Goal: Complete application form

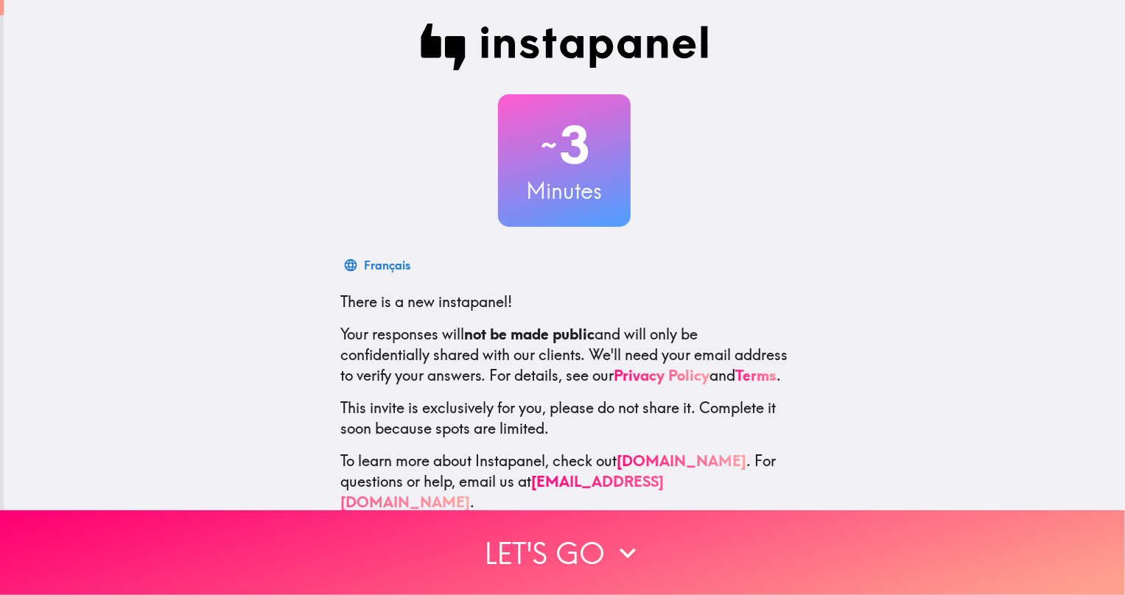
scroll to position [35, 0]
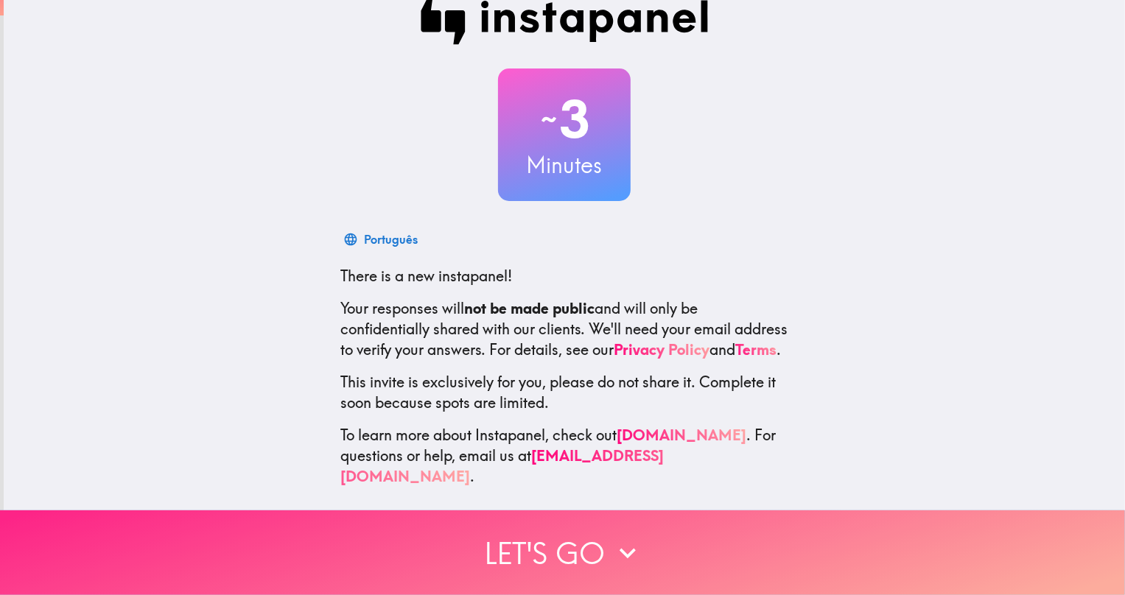
click at [621, 547] on icon "button" at bounding box center [628, 553] width 32 height 32
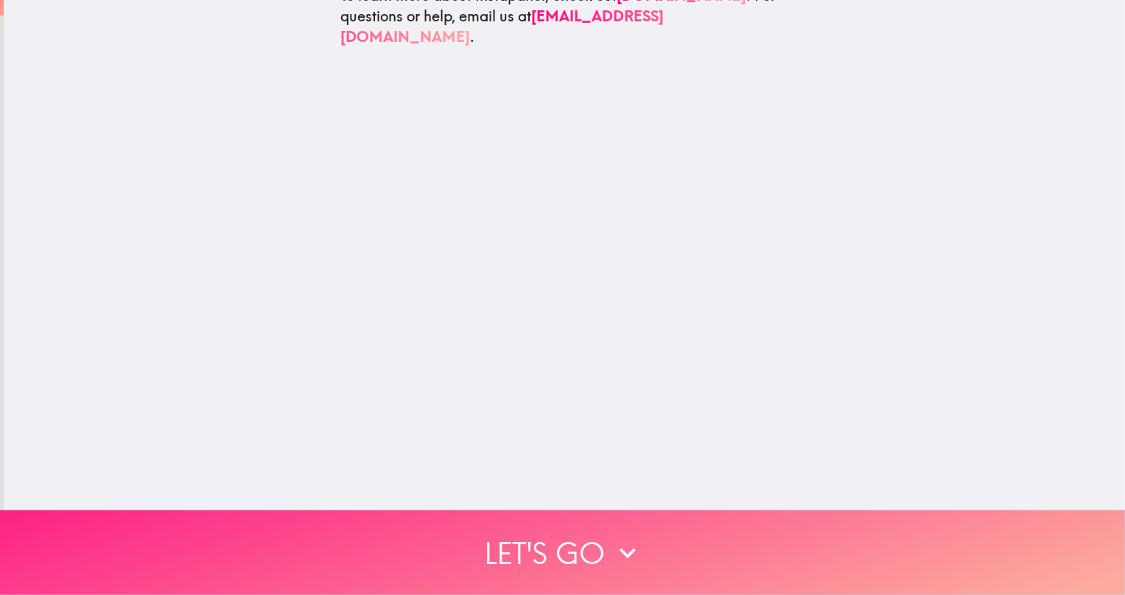
scroll to position [0, 0]
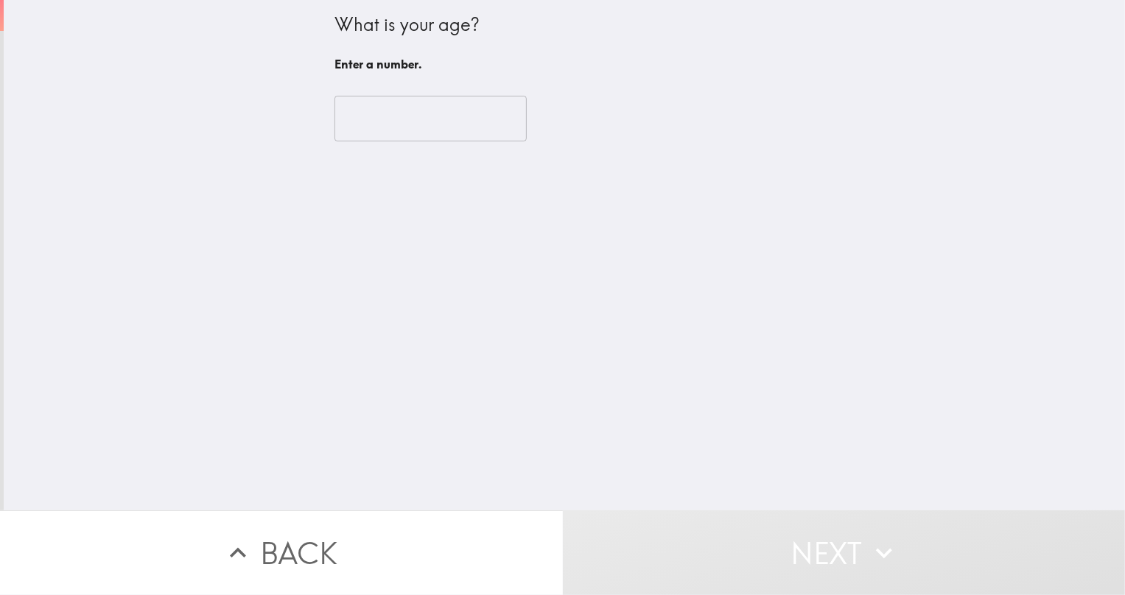
click at [413, 123] on input "number" at bounding box center [431, 119] width 192 height 46
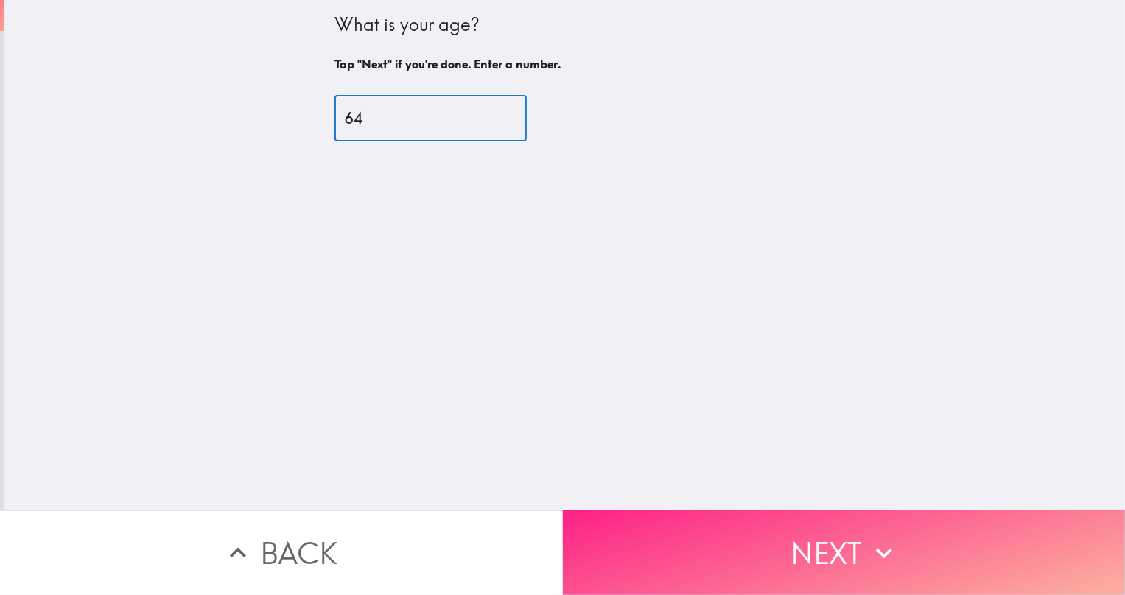
type input "64"
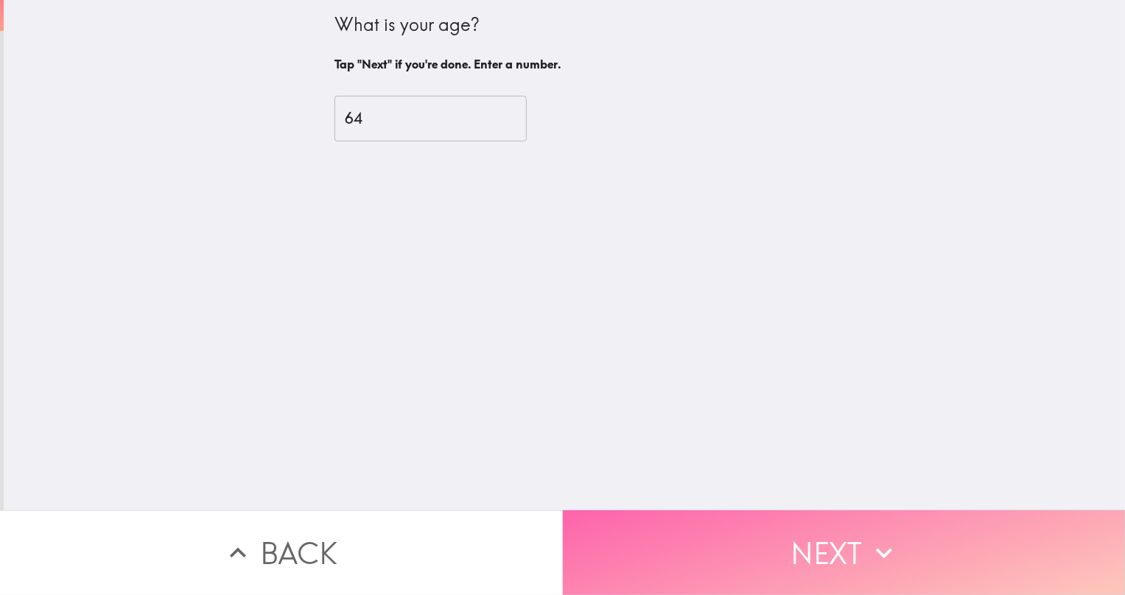
click at [831, 546] on button "Next" at bounding box center [844, 553] width 563 height 85
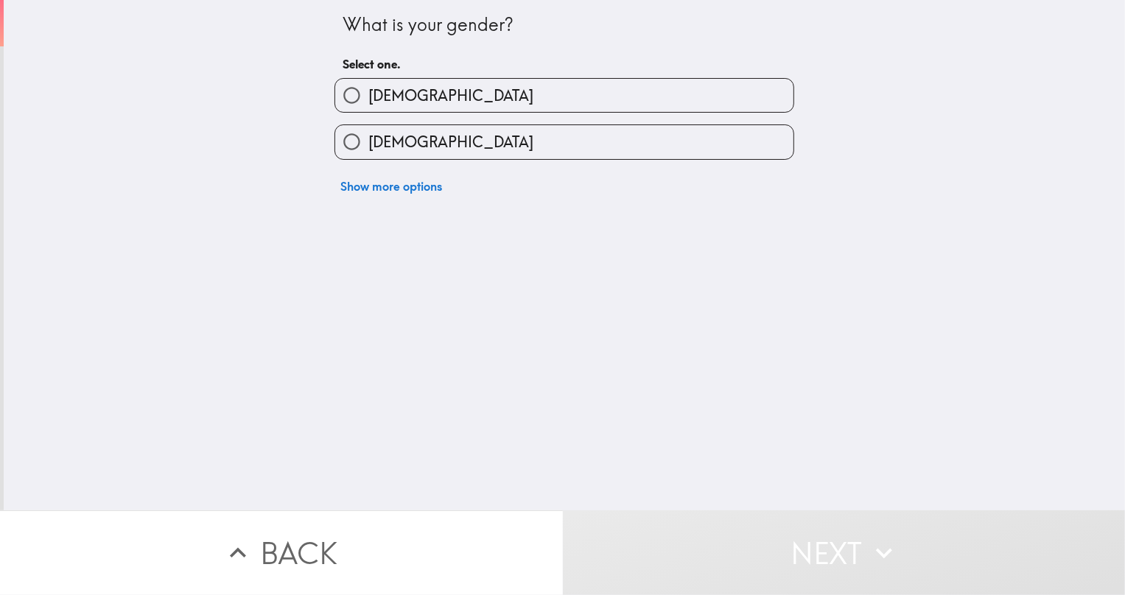
click at [352, 93] on input "[DEMOGRAPHIC_DATA]" at bounding box center [351, 95] width 33 height 33
radio input "true"
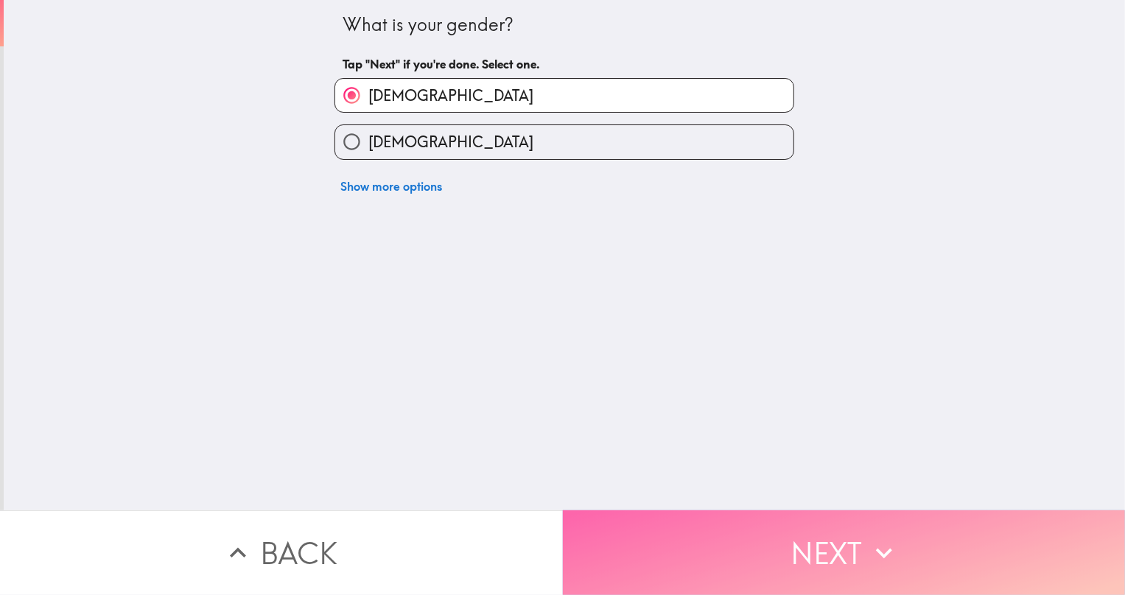
click at [823, 549] on button "Next" at bounding box center [844, 553] width 563 height 85
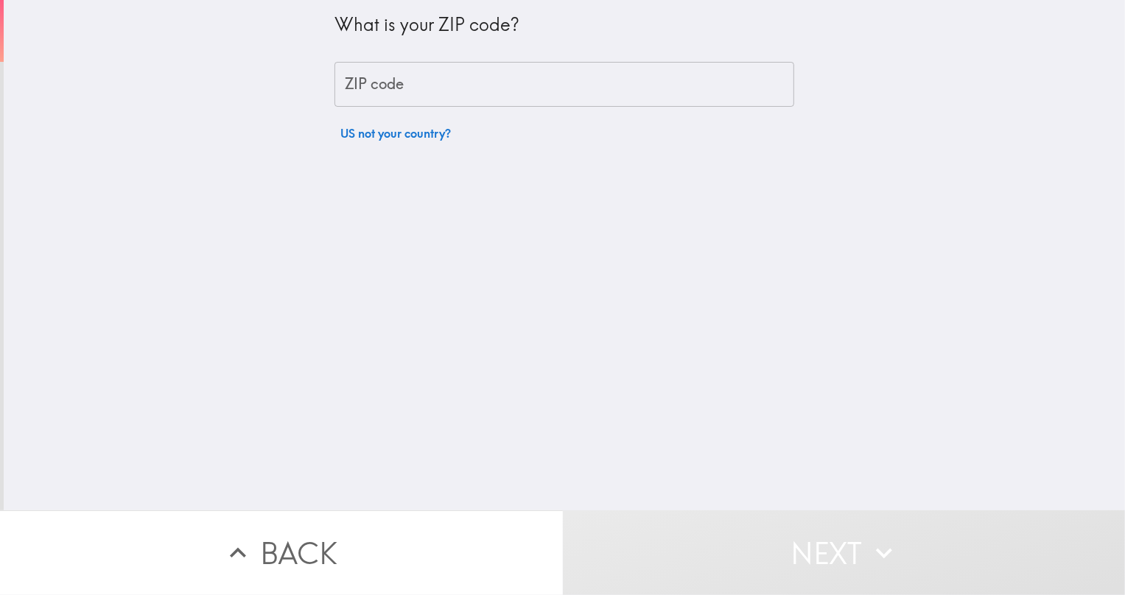
click at [454, 95] on input "ZIP code" at bounding box center [565, 85] width 460 height 46
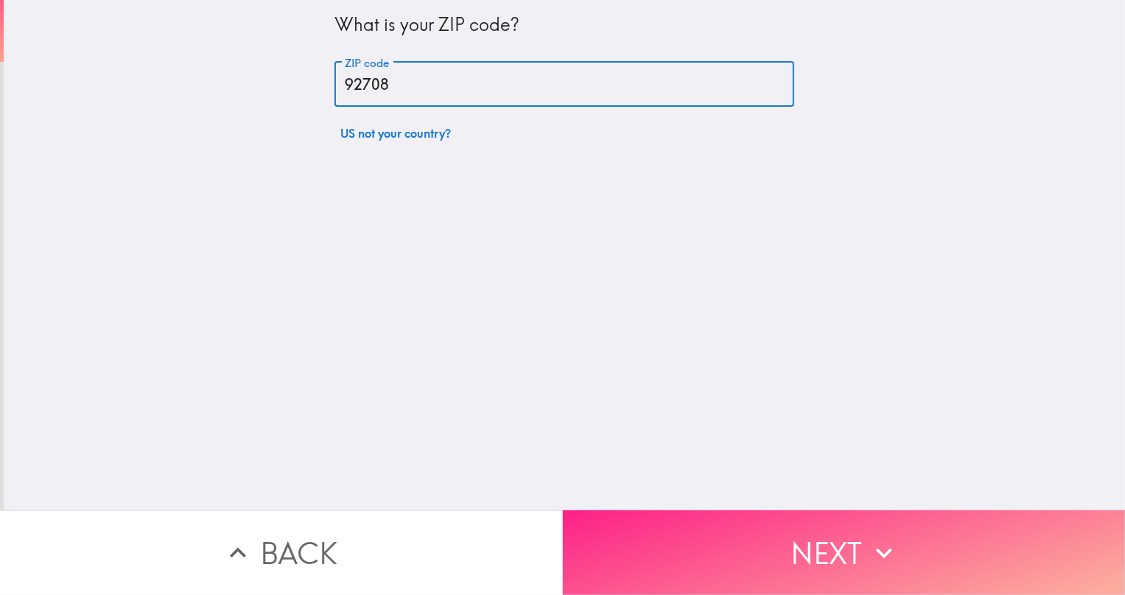
type input "92708"
click at [807, 555] on button "Next" at bounding box center [844, 553] width 563 height 85
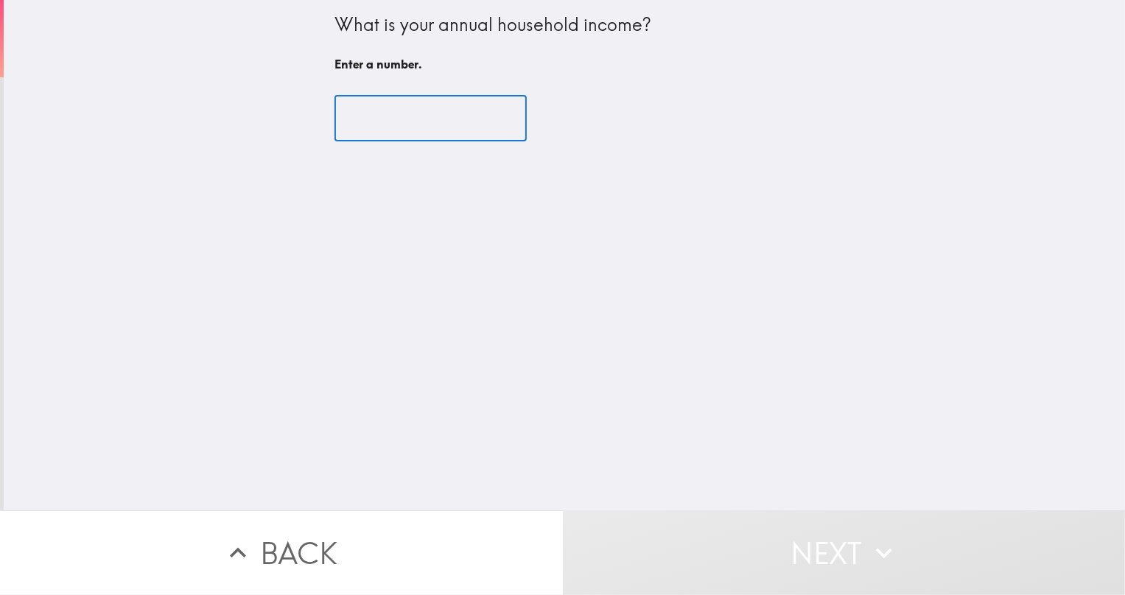
click at [425, 119] on input "number" at bounding box center [431, 119] width 192 height 46
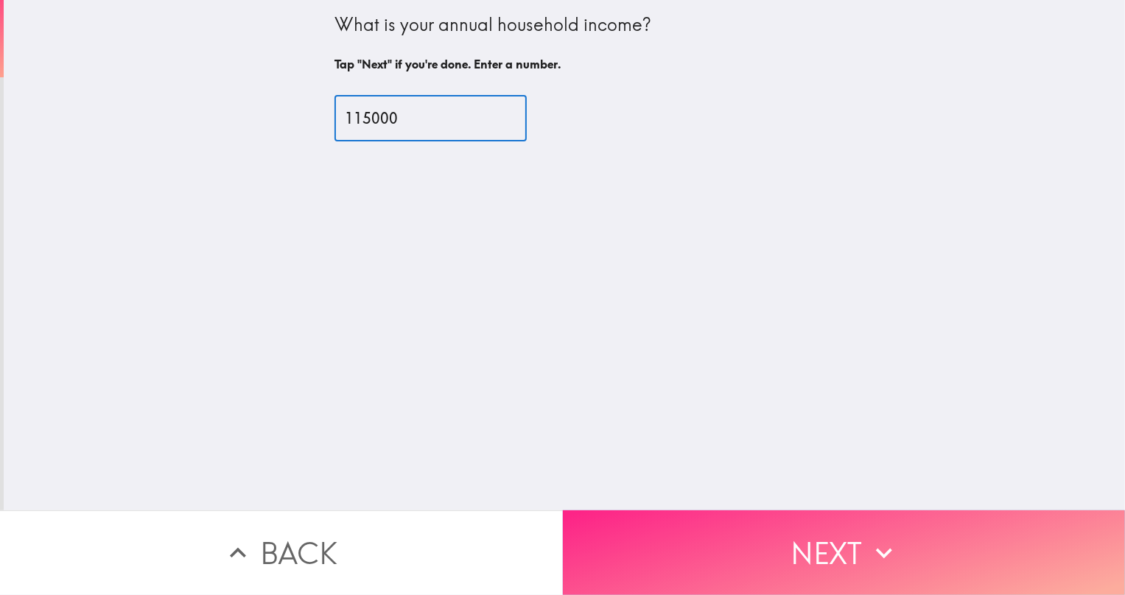
type input "115000"
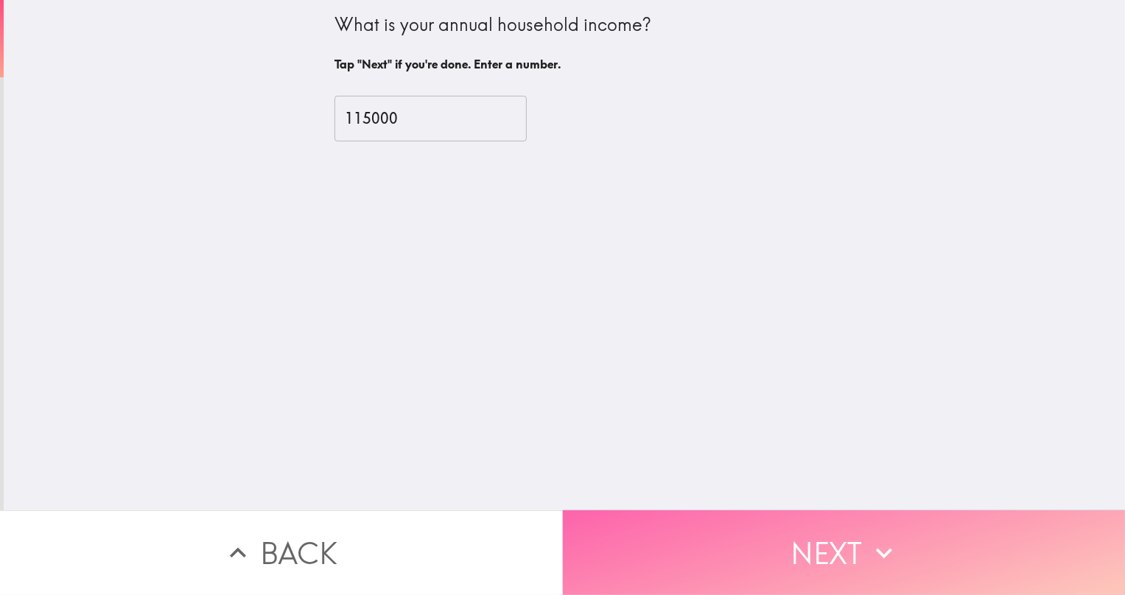
click at [808, 552] on button "Next" at bounding box center [844, 553] width 563 height 85
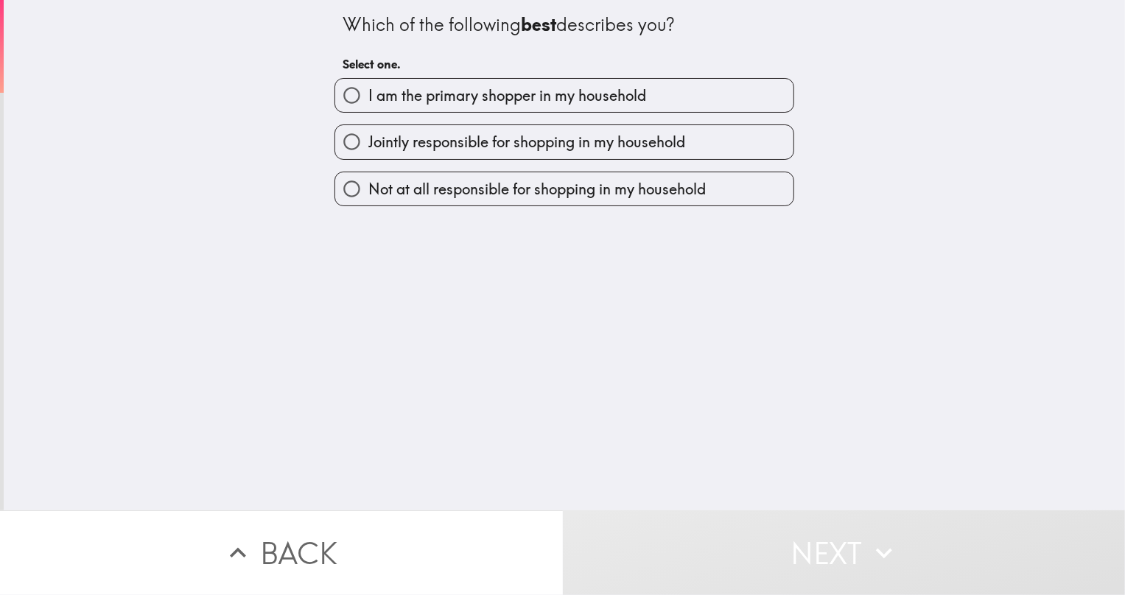
click at [514, 96] on span "I am the primary shopper in my household" at bounding box center [507, 95] width 278 height 21
click at [368, 96] on input "I am the primary shopper in my household" at bounding box center [351, 95] width 33 height 33
radio input "true"
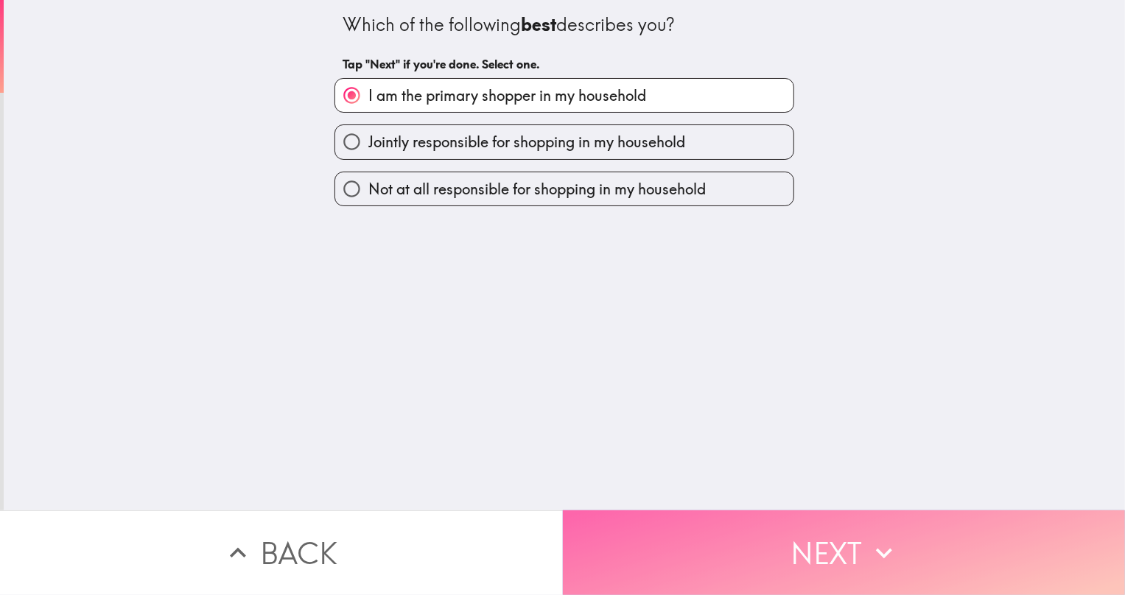
click at [821, 548] on button "Next" at bounding box center [844, 553] width 563 height 85
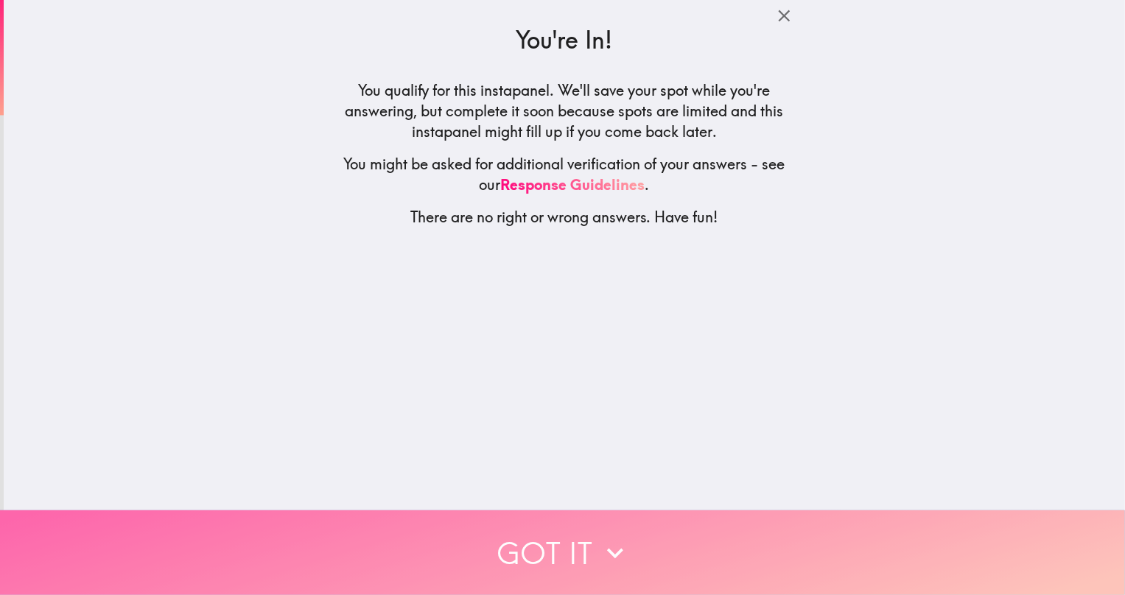
click at [564, 532] on button "Got it" at bounding box center [562, 553] width 1125 height 85
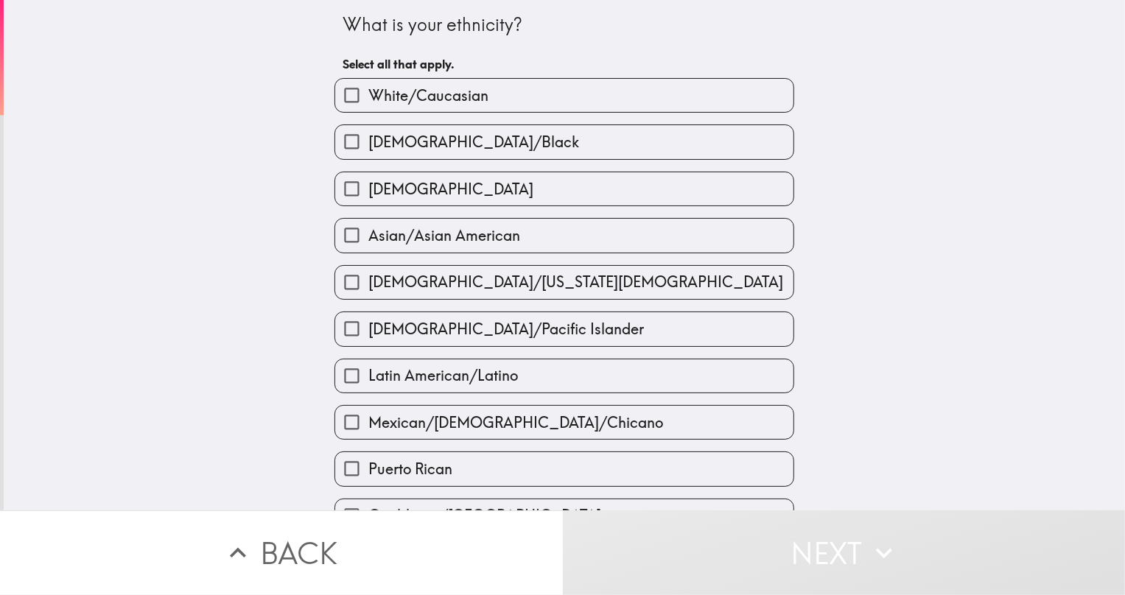
click at [396, 234] on span "Asian/Asian American" at bounding box center [444, 236] width 152 height 21
click at [368, 234] on input "Asian/Asian American" at bounding box center [351, 235] width 33 height 33
checkbox input "true"
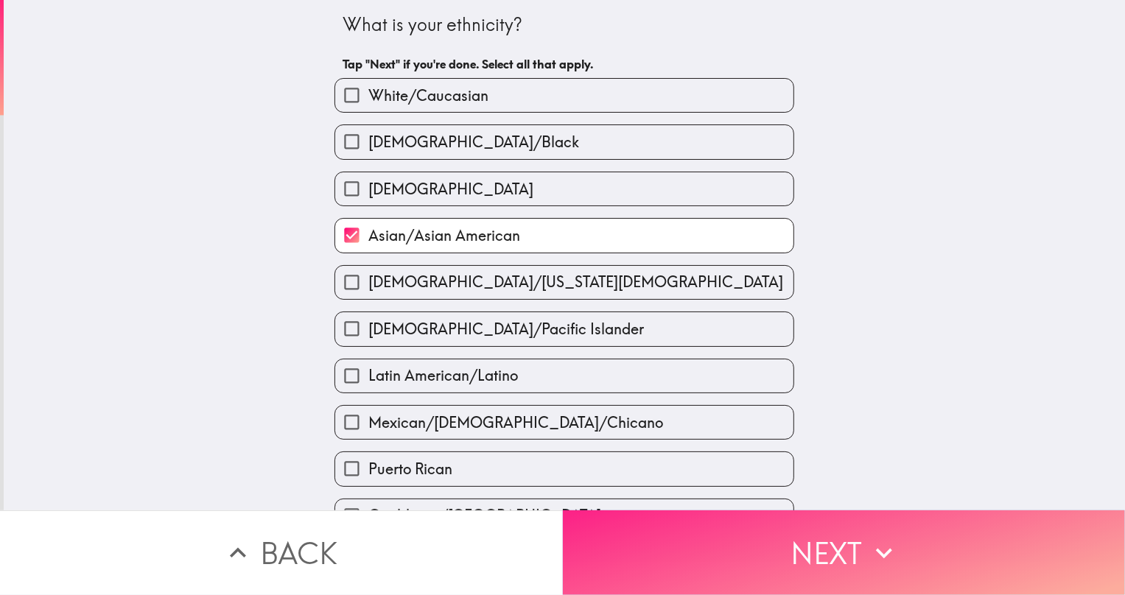
click at [834, 545] on button "Next" at bounding box center [844, 553] width 563 height 85
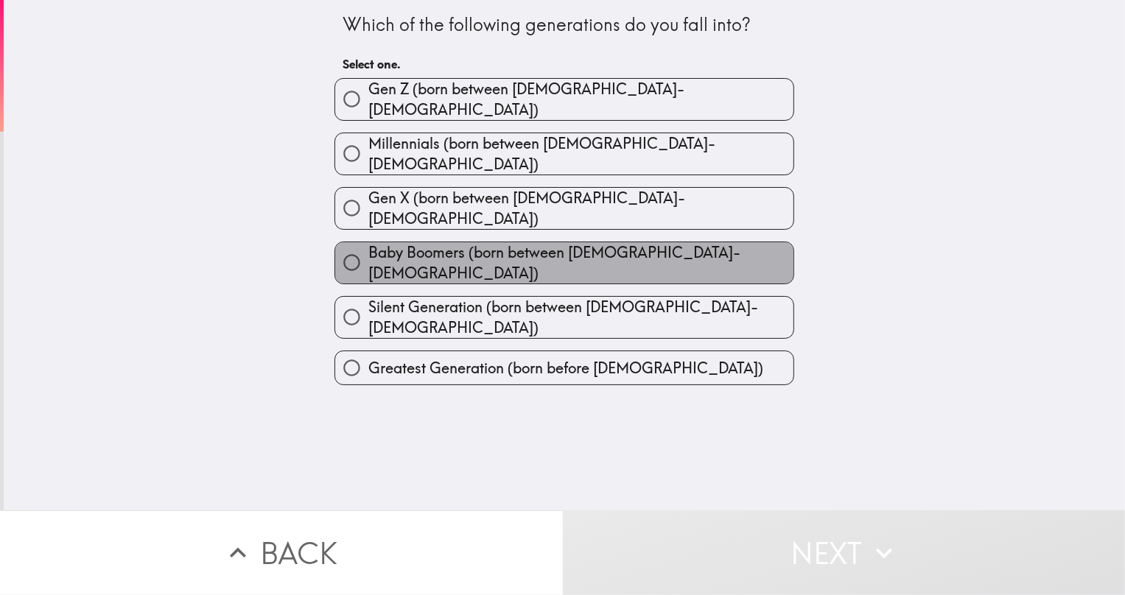
click at [435, 242] on span "Baby Boomers (born between [DEMOGRAPHIC_DATA]-[DEMOGRAPHIC_DATA])" at bounding box center [580, 262] width 425 height 41
click at [368, 246] on input "Baby Boomers (born between [DEMOGRAPHIC_DATA]-[DEMOGRAPHIC_DATA])" at bounding box center [351, 262] width 33 height 33
radio input "true"
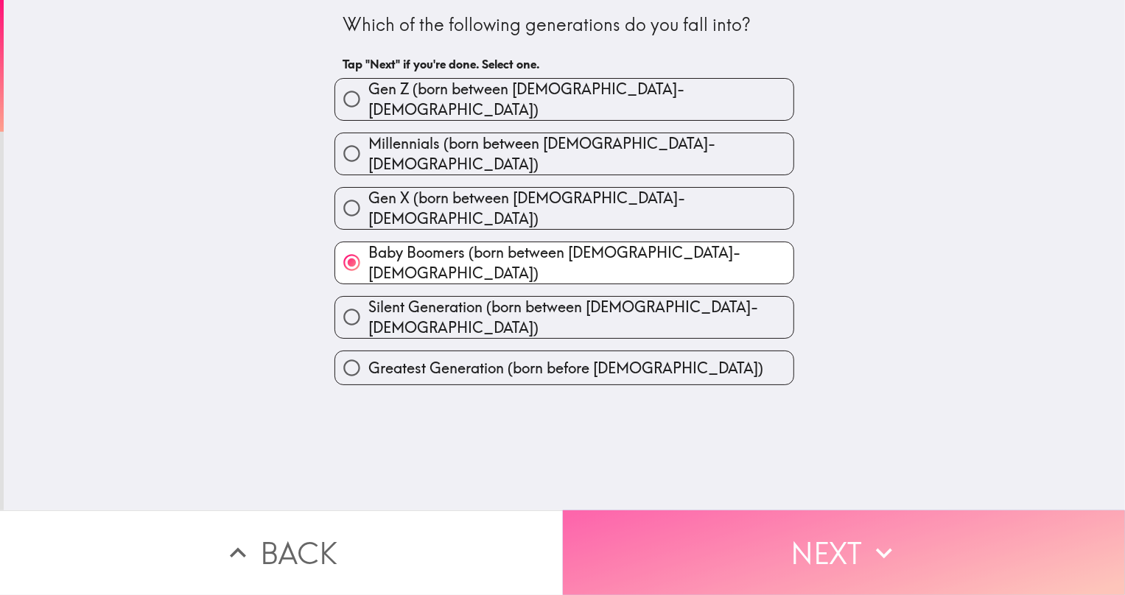
click at [821, 548] on button "Next" at bounding box center [844, 553] width 563 height 85
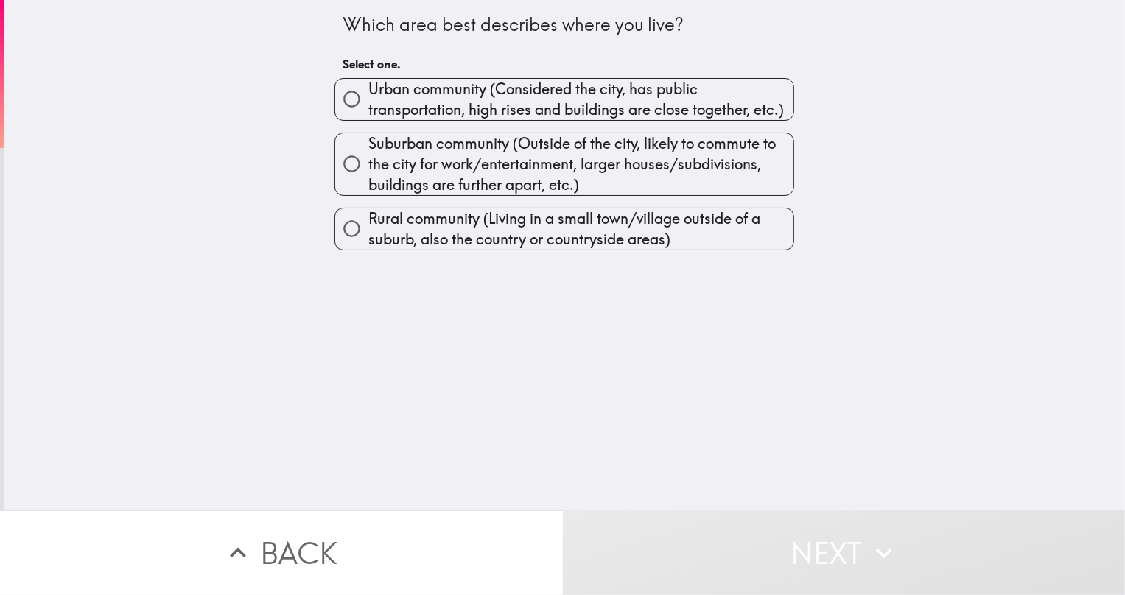
click at [413, 103] on span "Urban community (Considered the city, has public transportation, high rises and…" at bounding box center [580, 99] width 425 height 41
click at [368, 103] on input "Urban community (Considered the city, has public transportation, high rises and…" at bounding box center [351, 99] width 33 height 33
radio input "true"
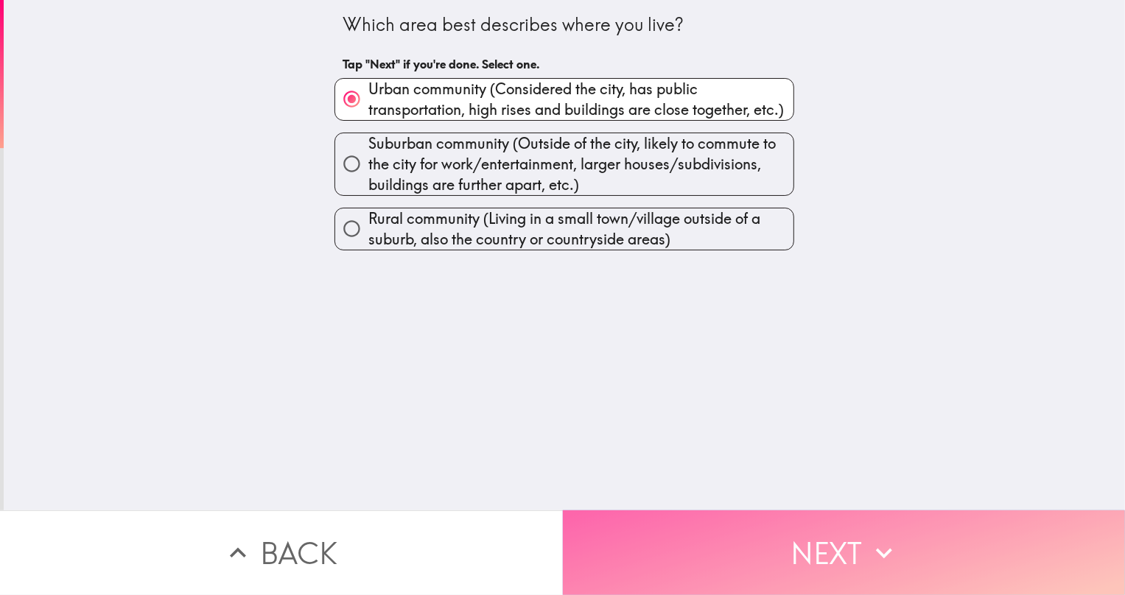
click at [827, 546] on button "Next" at bounding box center [844, 553] width 563 height 85
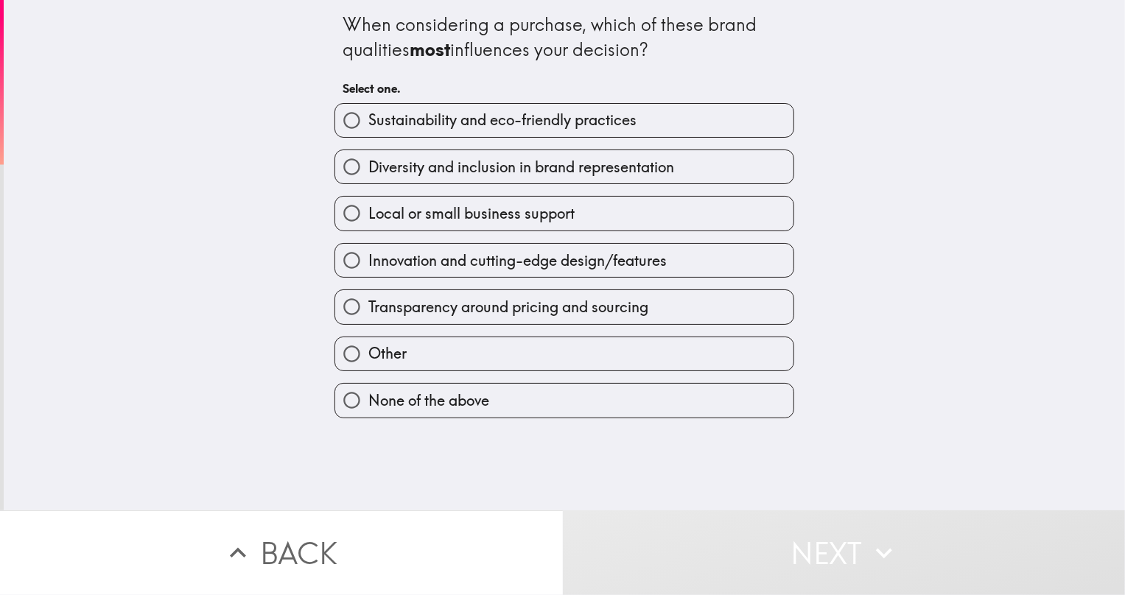
click at [545, 305] on span "Transparency around pricing and sourcing" at bounding box center [508, 307] width 280 height 21
click at [368, 305] on input "Transparency around pricing and sourcing" at bounding box center [351, 306] width 33 height 33
radio input "true"
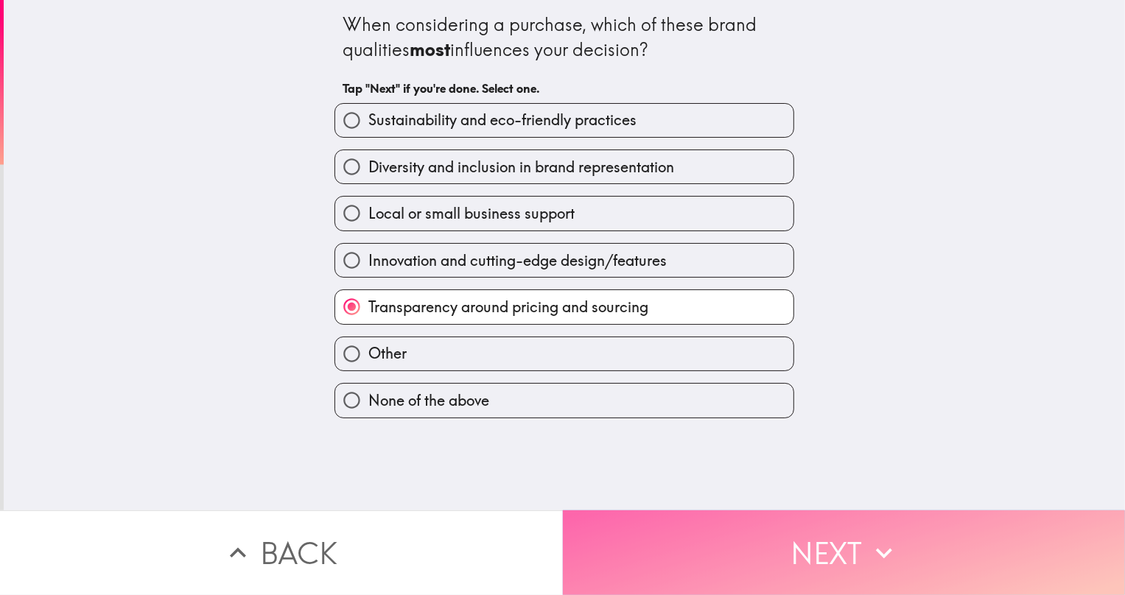
click at [829, 553] on button "Next" at bounding box center [844, 553] width 563 height 85
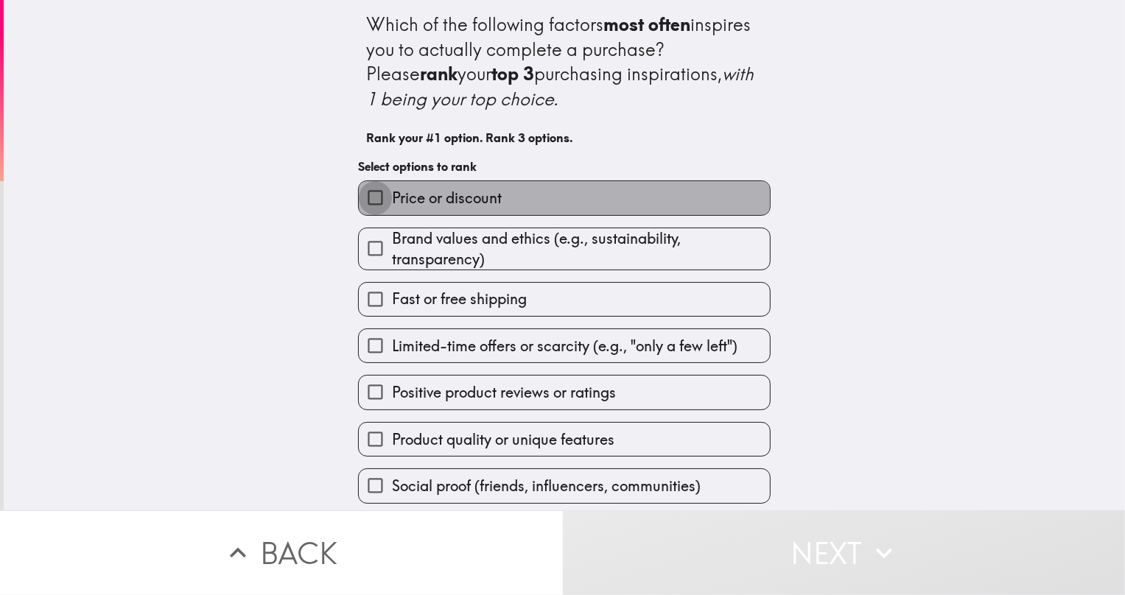
click at [363, 204] on input "Price or discount" at bounding box center [375, 197] width 33 height 33
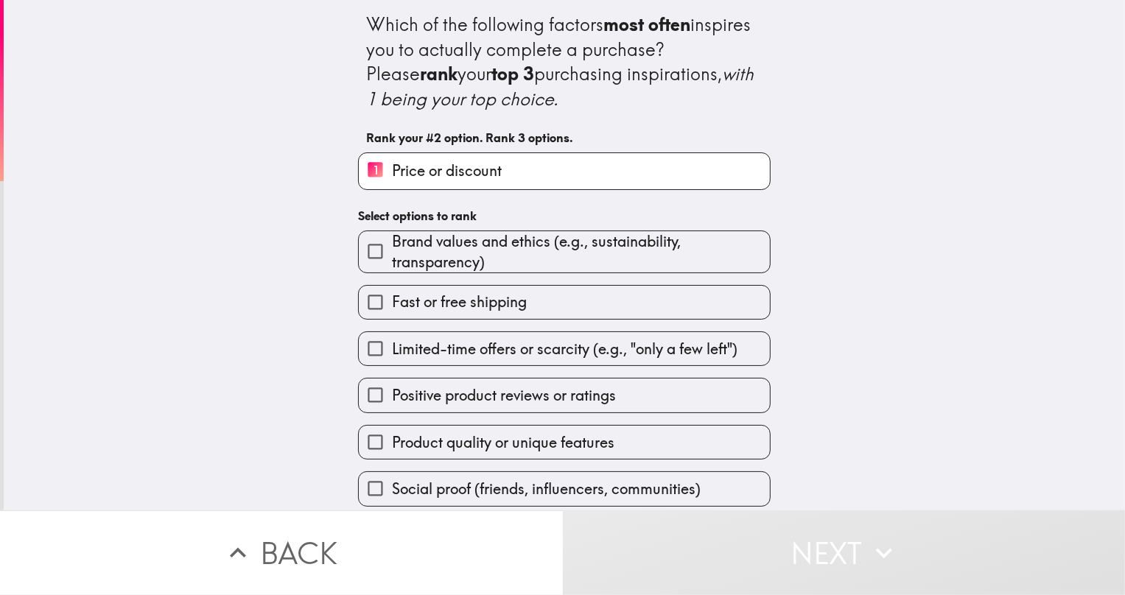
scroll to position [4, 0]
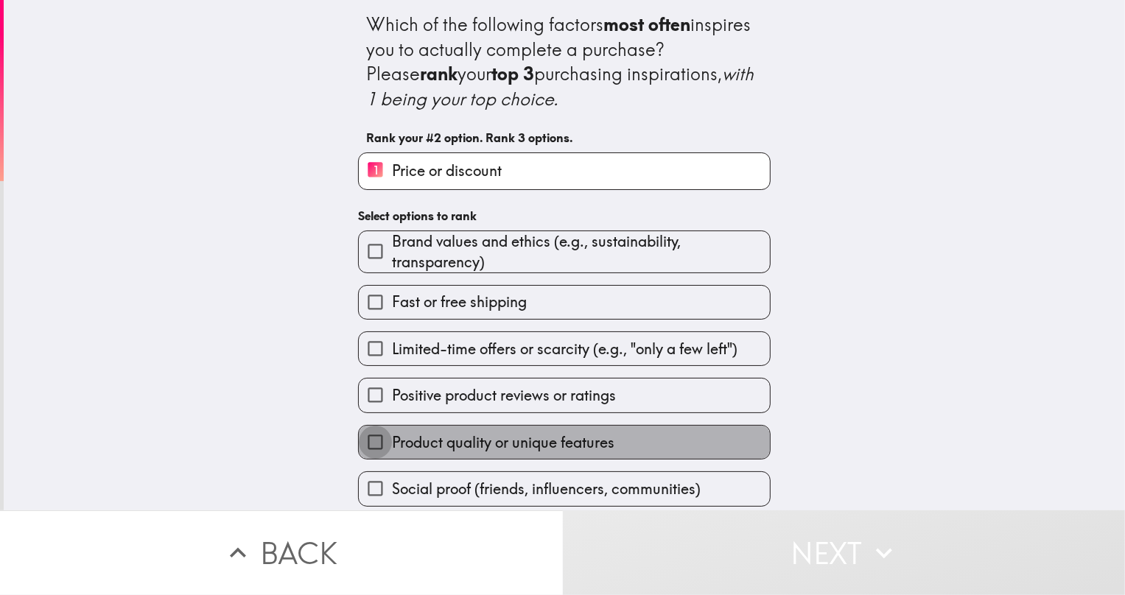
click at [366, 438] on input "Product quality or unique features" at bounding box center [375, 442] width 33 height 33
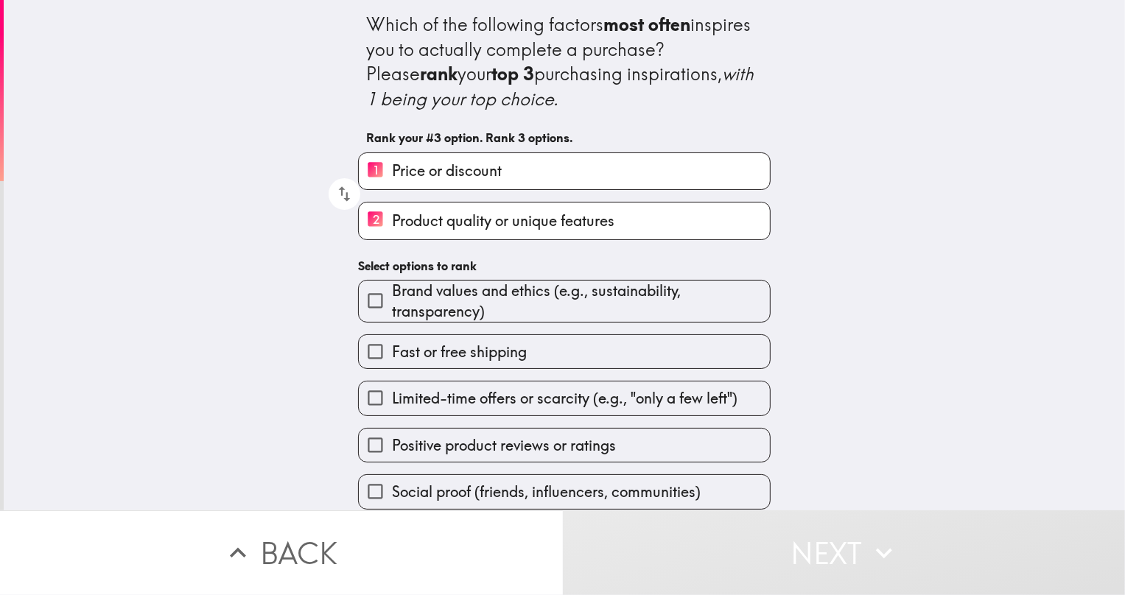
scroll to position [7, 0]
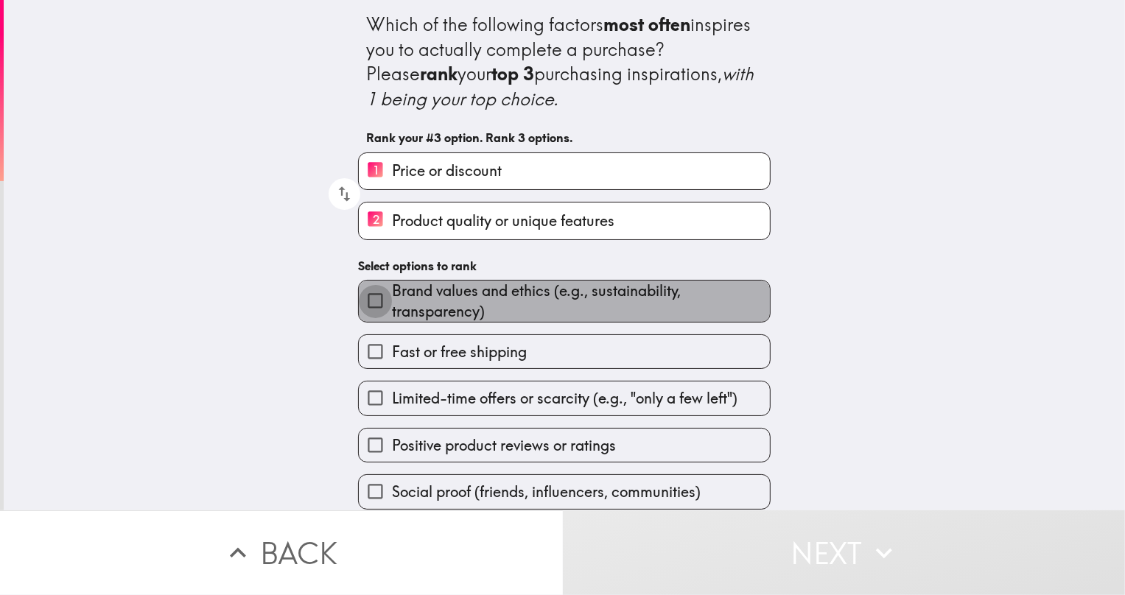
click at [370, 301] on input "Brand values and ethics (e.g., sustainability, transparency)" at bounding box center [375, 300] width 33 height 33
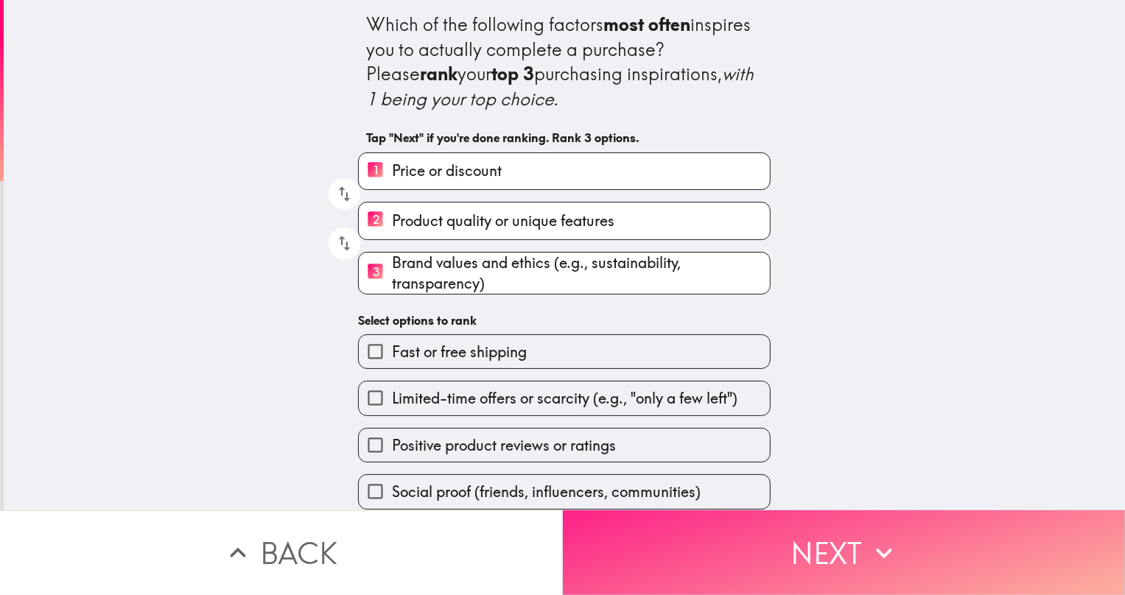
click at [825, 546] on button "Next" at bounding box center [844, 553] width 563 height 85
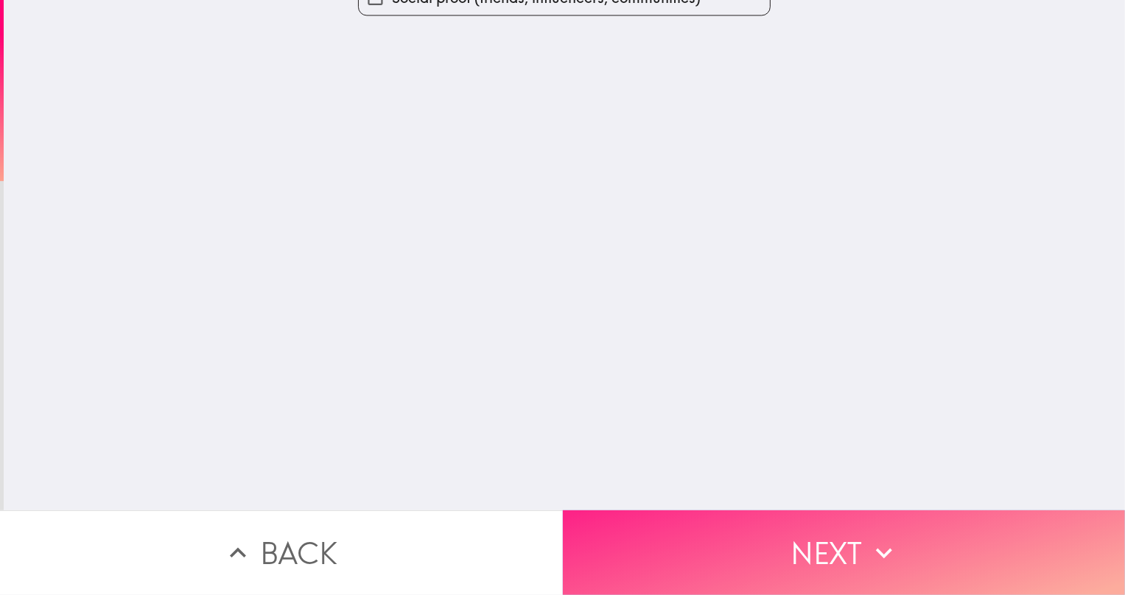
scroll to position [0, 0]
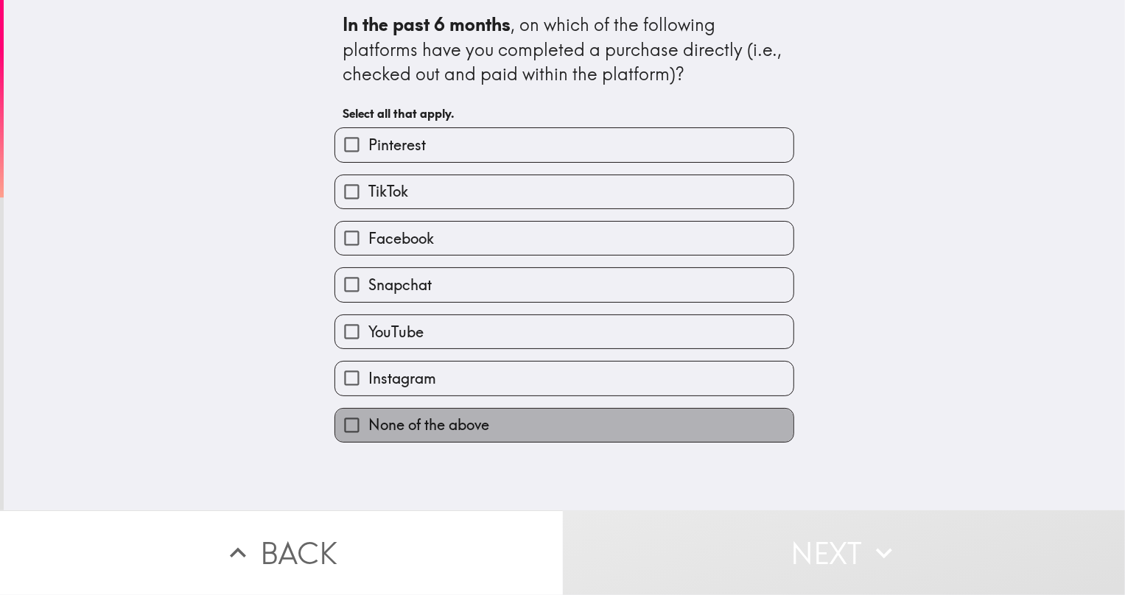
click at [542, 420] on label "None of the above" at bounding box center [564, 425] width 458 height 33
click at [368, 420] on input "None of the above" at bounding box center [351, 425] width 33 height 33
checkbox input "true"
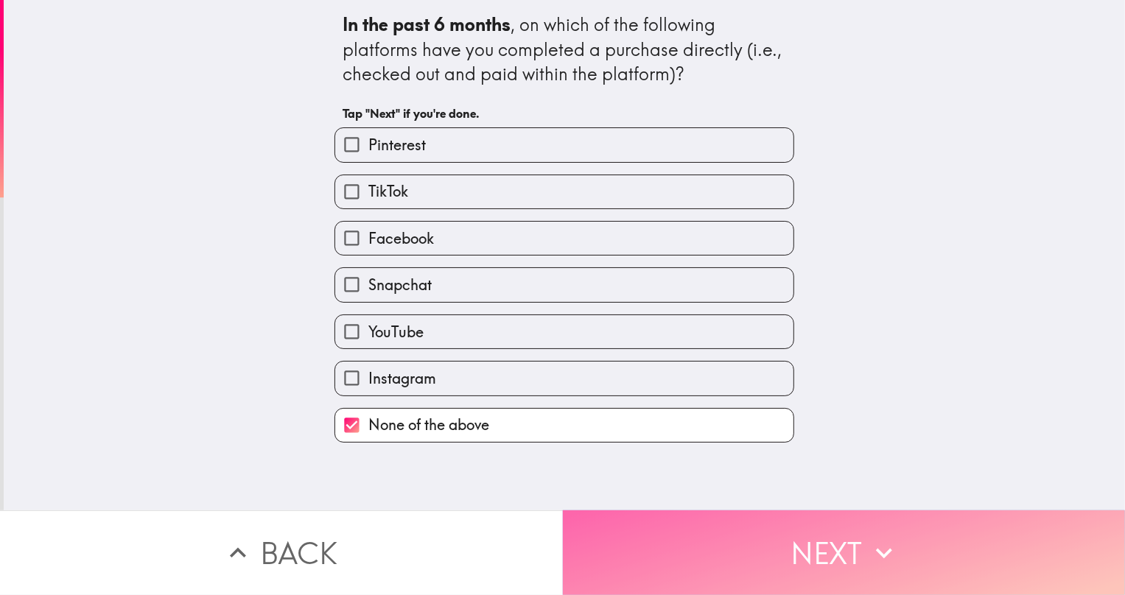
click at [814, 534] on button "Next" at bounding box center [844, 553] width 563 height 85
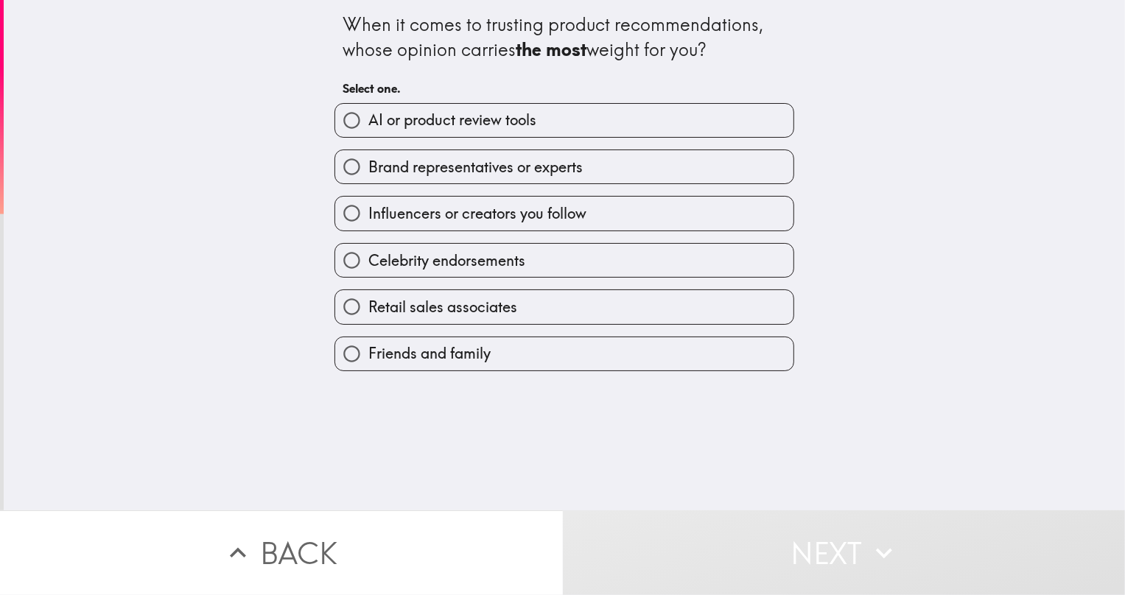
click at [436, 357] on span "Friends and family" at bounding box center [429, 353] width 122 height 21
click at [368, 357] on input "Friends and family" at bounding box center [351, 354] width 33 height 33
radio input "true"
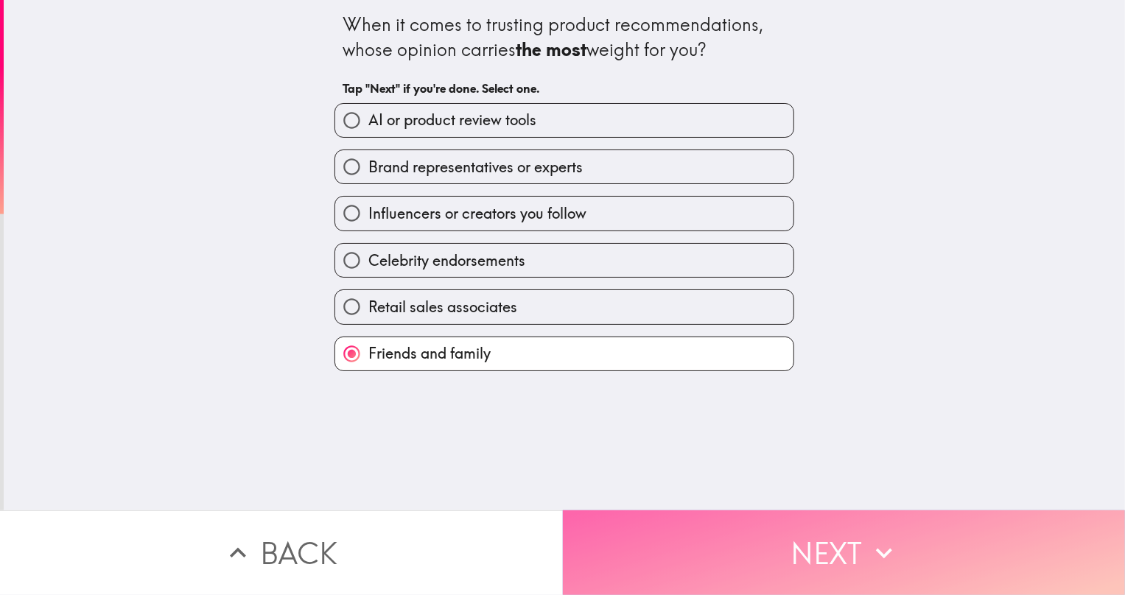
click at [744, 549] on button "Next" at bounding box center [844, 553] width 563 height 85
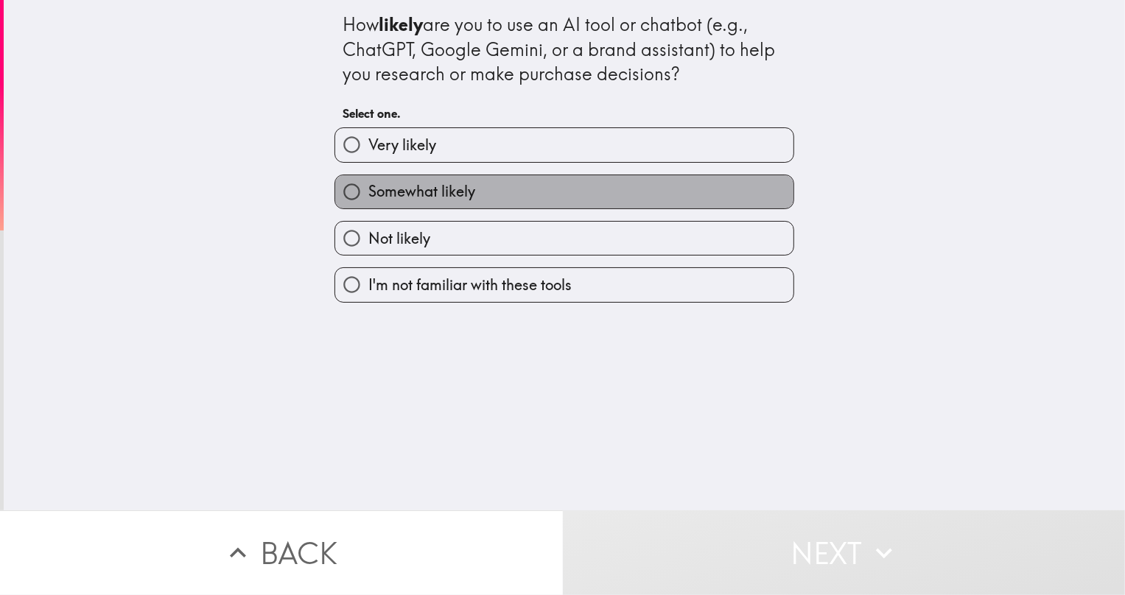
click at [458, 184] on span "Somewhat likely" at bounding box center [421, 191] width 107 height 21
click at [368, 184] on input "Somewhat likely" at bounding box center [351, 191] width 33 height 33
radio input "true"
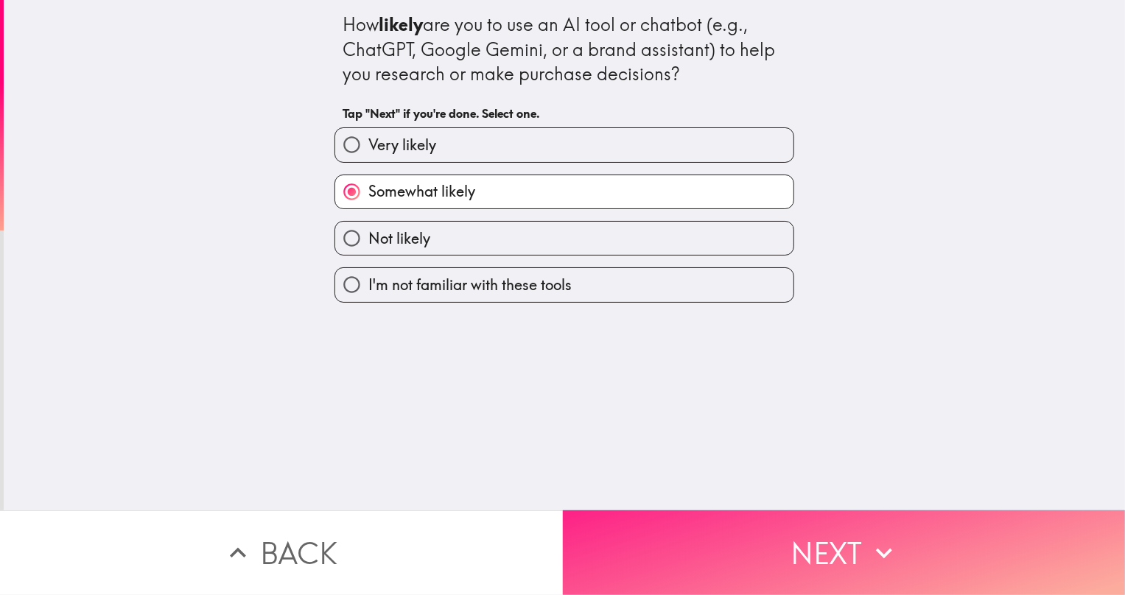
click at [821, 545] on button "Next" at bounding box center [844, 553] width 563 height 85
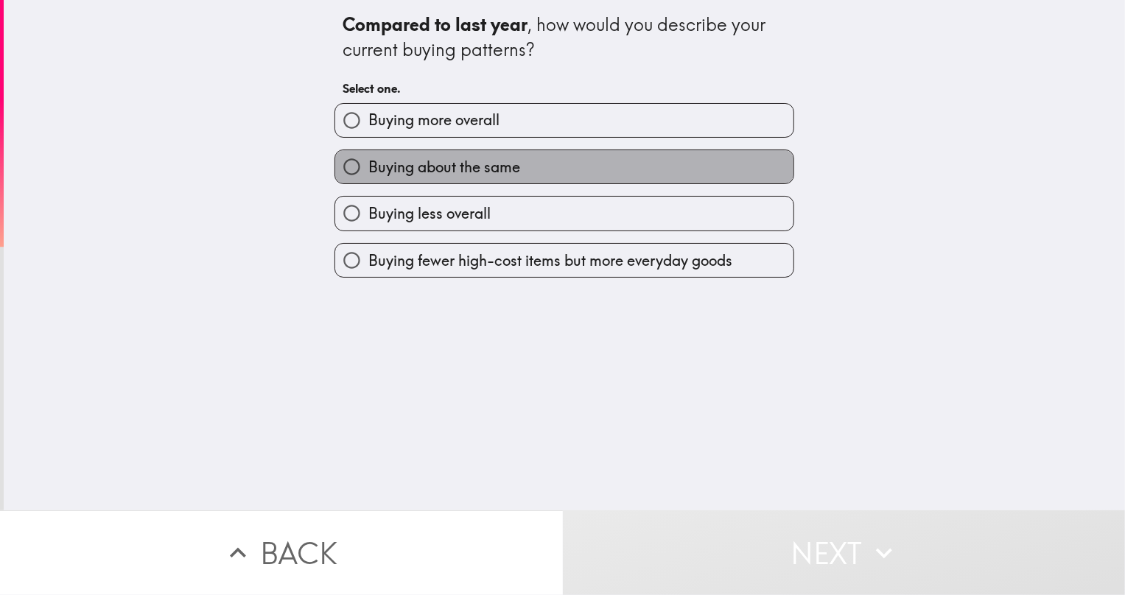
click at [495, 175] on span "Buying about the same" at bounding box center [444, 167] width 152 height 21
click at [368, 175] on input "Buying about the same" at bounding box center [351, 166] width 33 height 33
radio input "true"
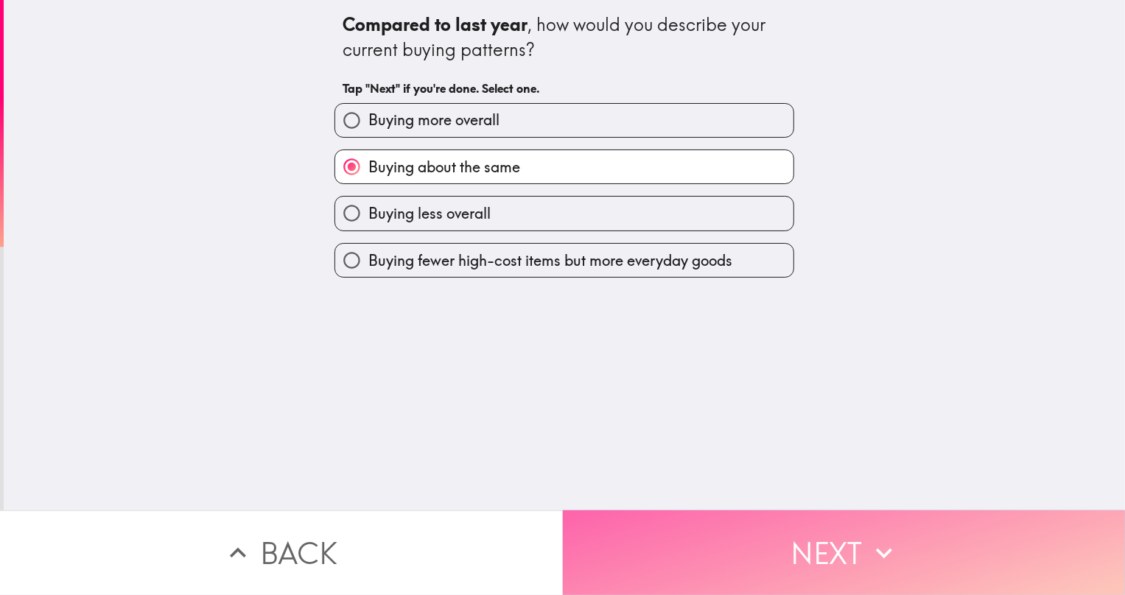
click at [819, 551] on button "Next" at bounding box center [844, 553] width 563 height 85
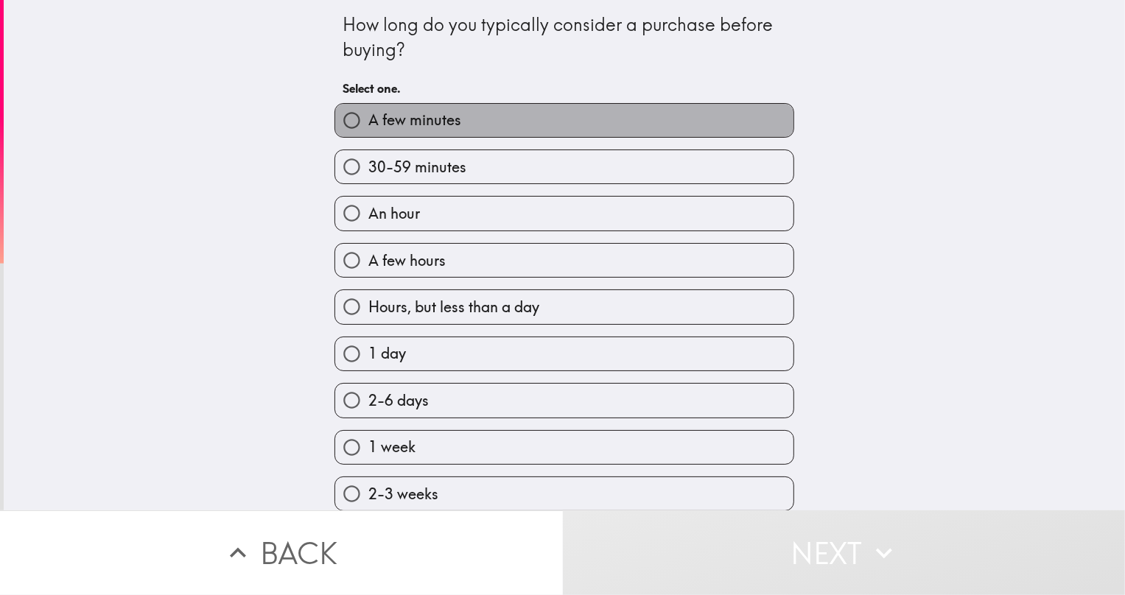
click at [500, 126] on label "A few minutes" at bounding box center [564, 120] width 458 height 33
click at [368, 126] on input "A few minutes" at bounding box center [351, 120] width 33 height 33
radio input "true"
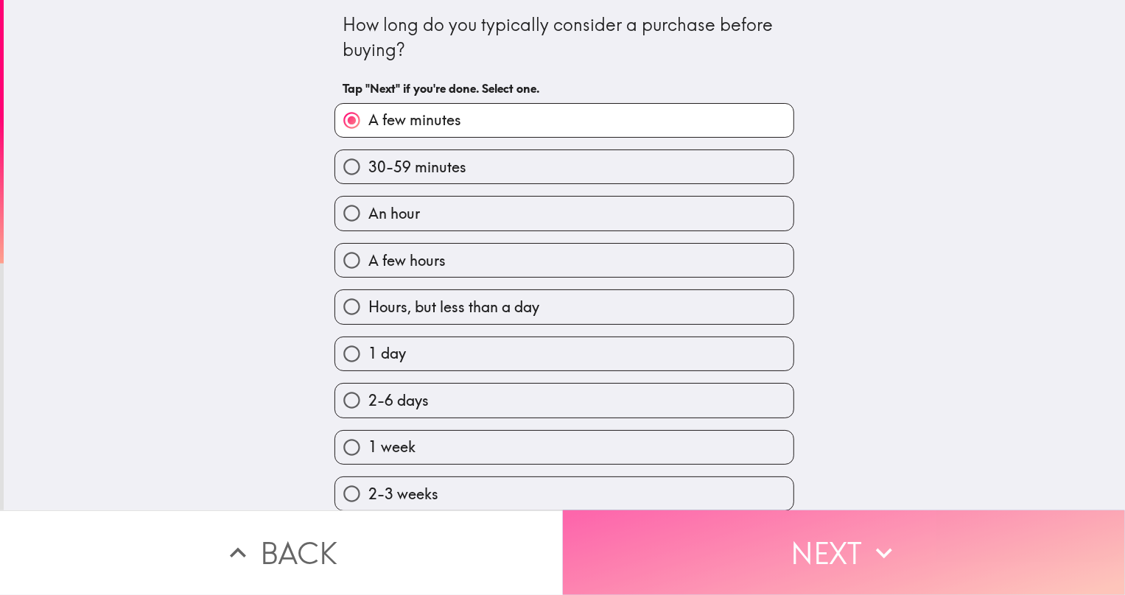
click at [830, 548] on button "Next" at bounding box center [844, 553] width 563 height 85
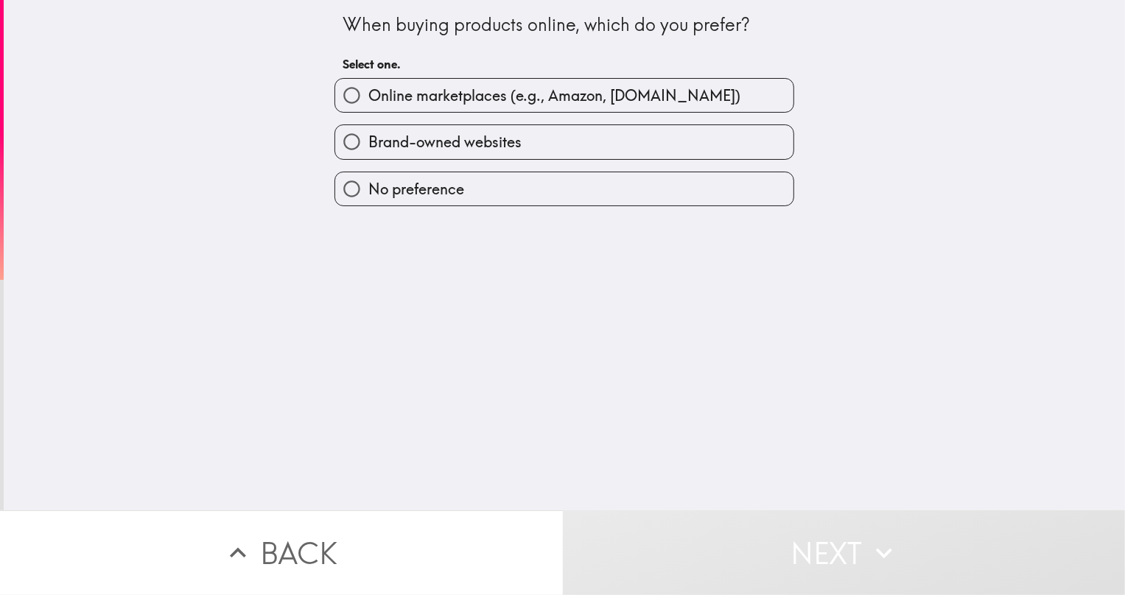
click at [424, 97] on span "Online marketplaces (e.g., Amazon, [DOMAIN_NAME])" at bounding box center [554, 95] width 372 height 21
click at [368, 97] on input "Online marketplaces (e.g., Amazon, [DOMAIN_NAME])" at bounding box center [351, 95] width 33 height 33
radio input "true"
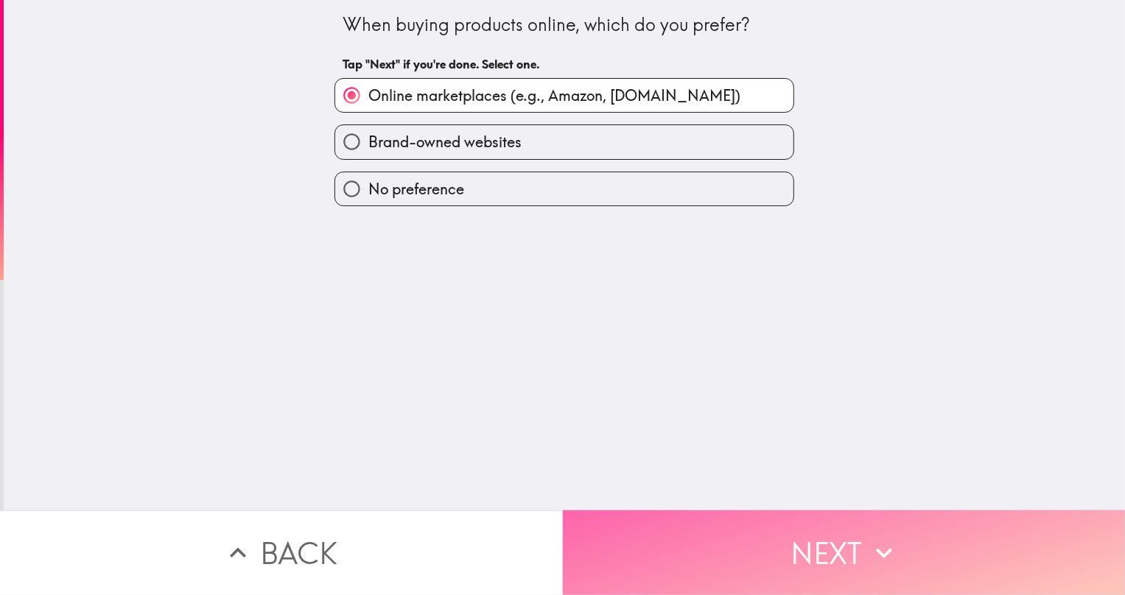
click at [778, 545] on button "Next" at bounding box center [844, 553] width 563 height 85
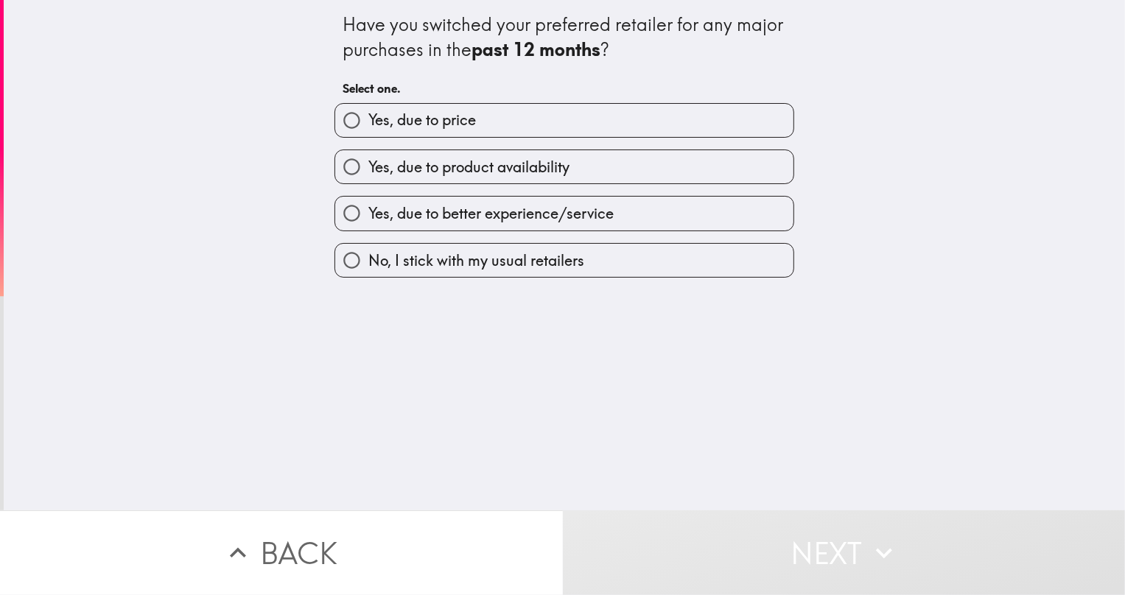
click at [468, 129] on label "Yes, due to price" at bounding box center [564, 120] width 458 height 33
click at [368, 129] on input "Yes, due to price" at bounding box center [351, 120] width 33 height 33
radio input "true"
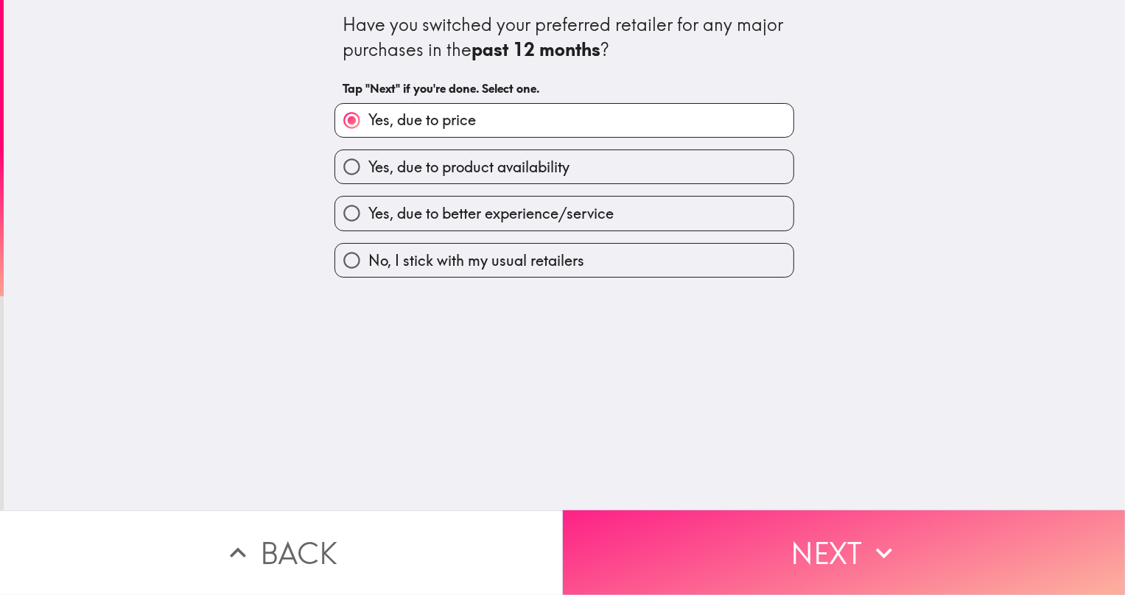
click at [820, 548] on button "Next" at bounding box center [844, 553] width 563 height 85
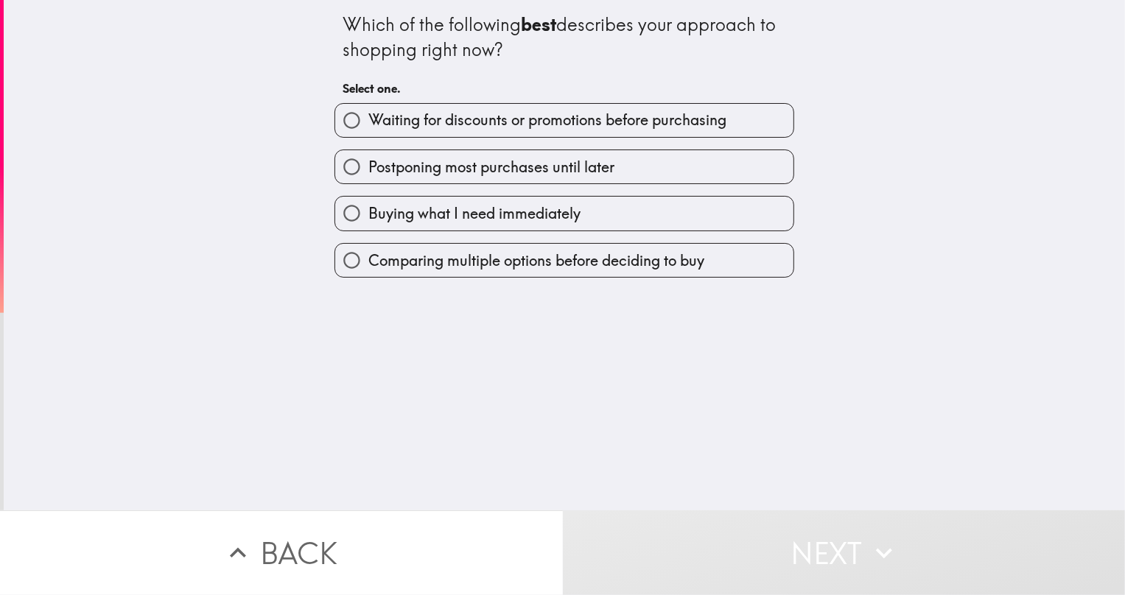
click at [520, 273] on label "Comparing multiple options before deciding to buy" at bounding box center [564, 260] width 458 height 33
click at [368, 273] on input "Comparing multiple options before deciding to buy" at bounding box center [351, 260] width 33 height 33
radio input "true"
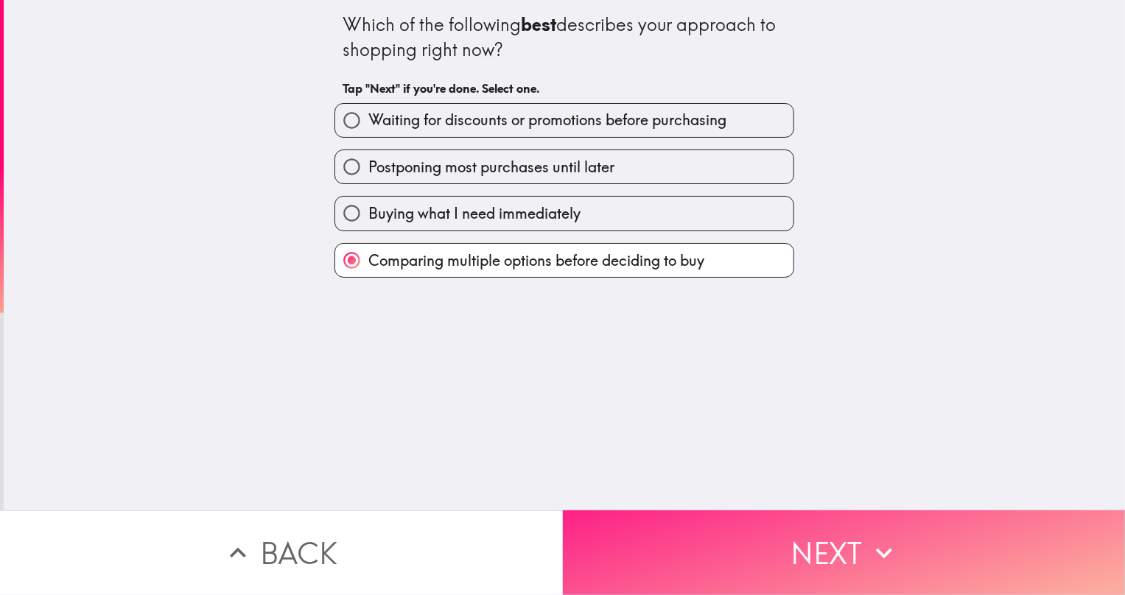
click at [782, 554] on button "Next" at bounding box center [844, 553] width 563 height 85
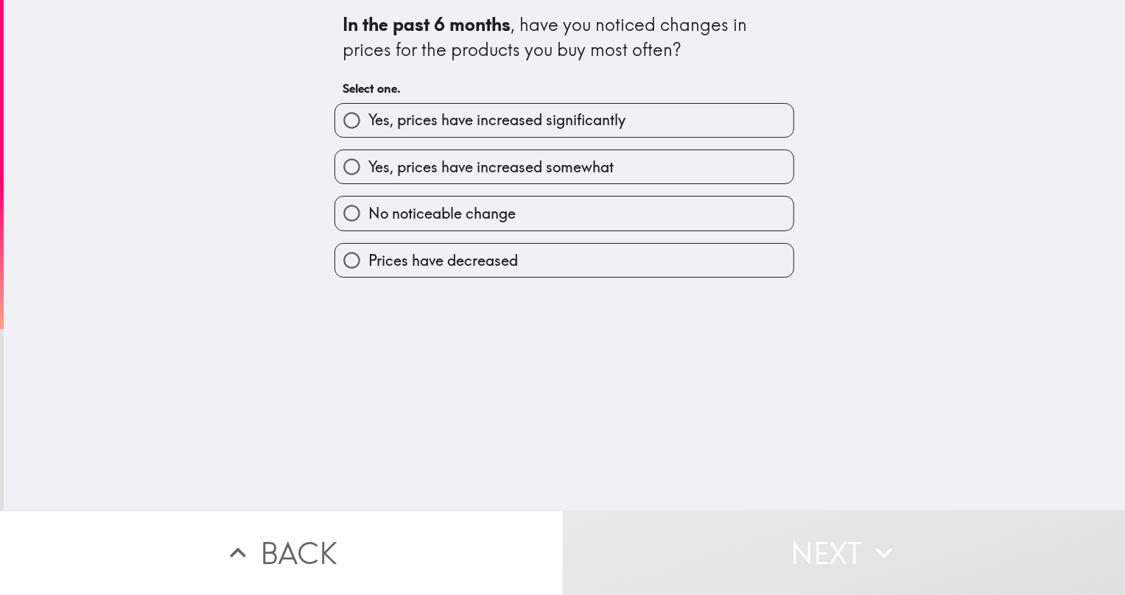
click at [503, 170] on span "Yes, prices have increased somewhat" at bounding box center [490, 167] width 245 height 21
click at [368, 170] on input "Yes, prices have increased somewhat" at bounding box center [351, 166] width 33 height 33
radio input "true"
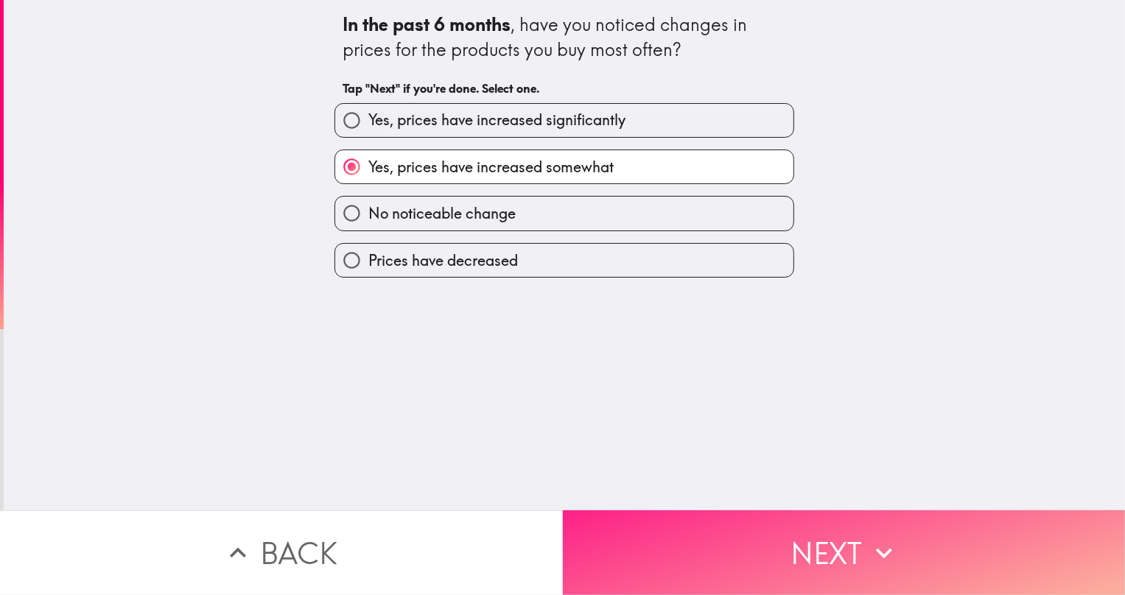
click at [825, 553] on button "Next" at bounding box center [844, 553] width 563 height 85
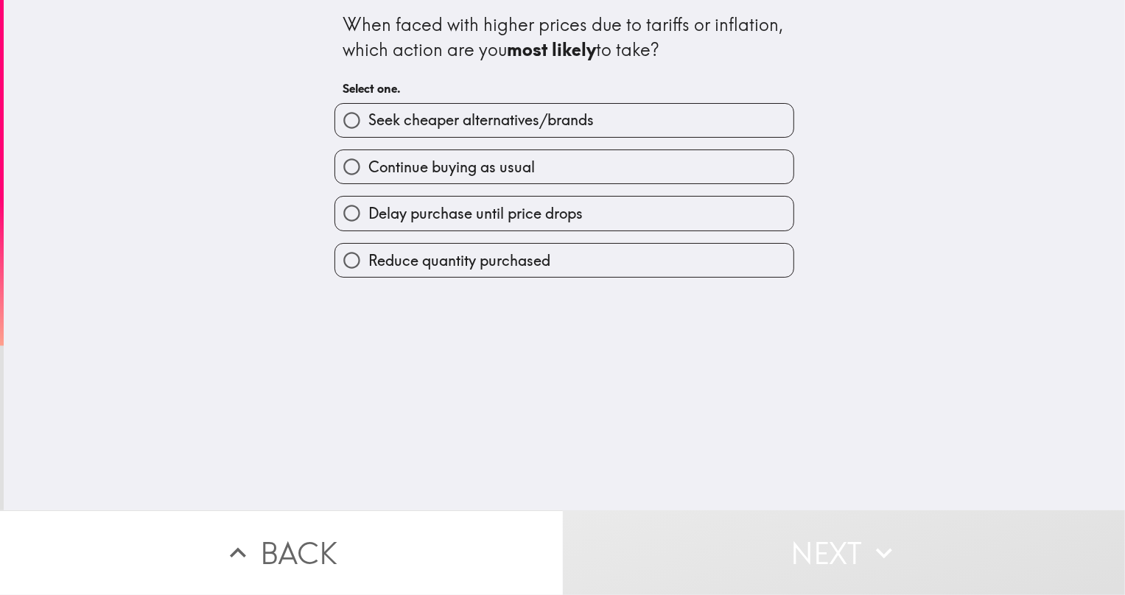
click at [508, 216] on span "Delay purchase until price drops" at bounding box center [475, 213] width 214 height 21
click at [368, 216] on input "Delay purchase until price drops" at bounding box center [351, 213] width 33 height 33
radio input "true"
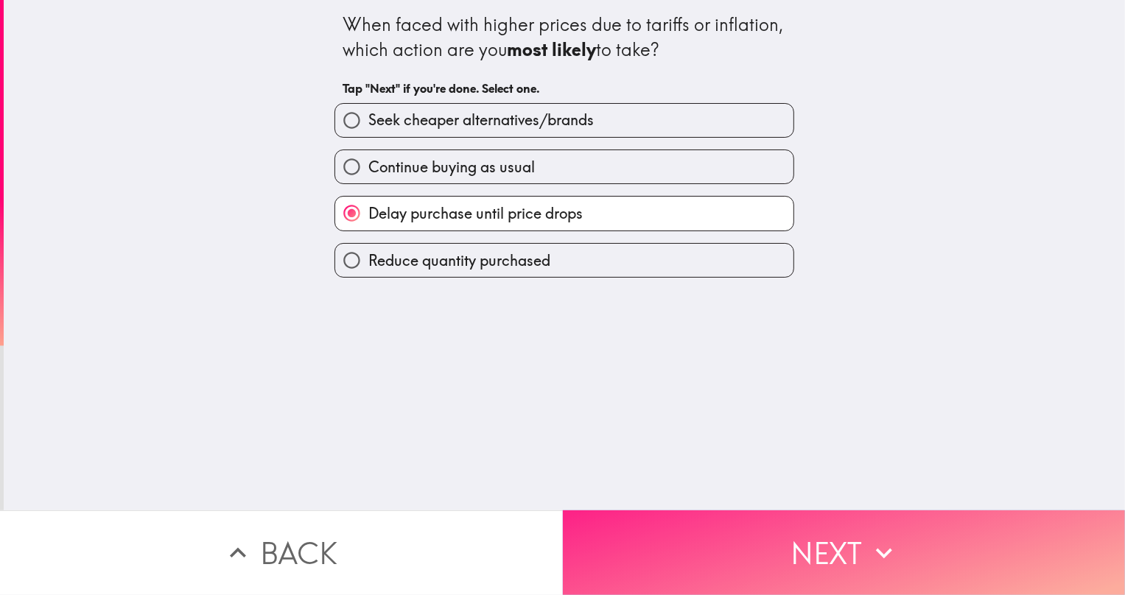
click at [789, 534] on button "Next" at bounding box center [844, 553] width 563 height 85
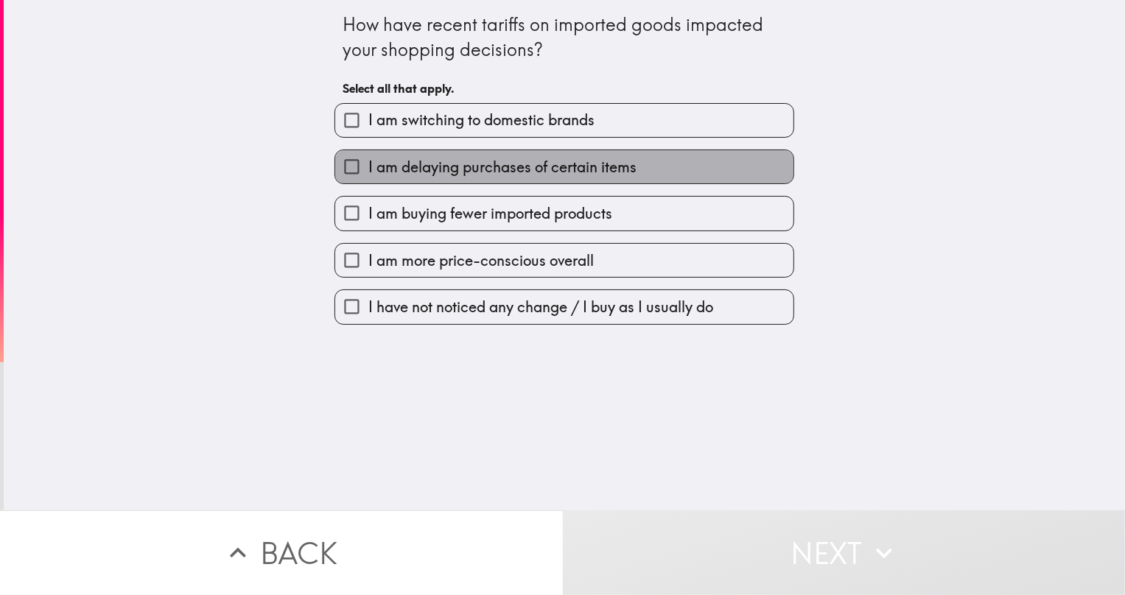
click at [499, 167] on span "I am delaying purchases of certain items" at bounding box center [502, 167] width 268 height 21
click at [368, 167] on input "I am delaying purchases of certain items" at bounding box center [351, 166] width 33 height 33
checkbox input "true"
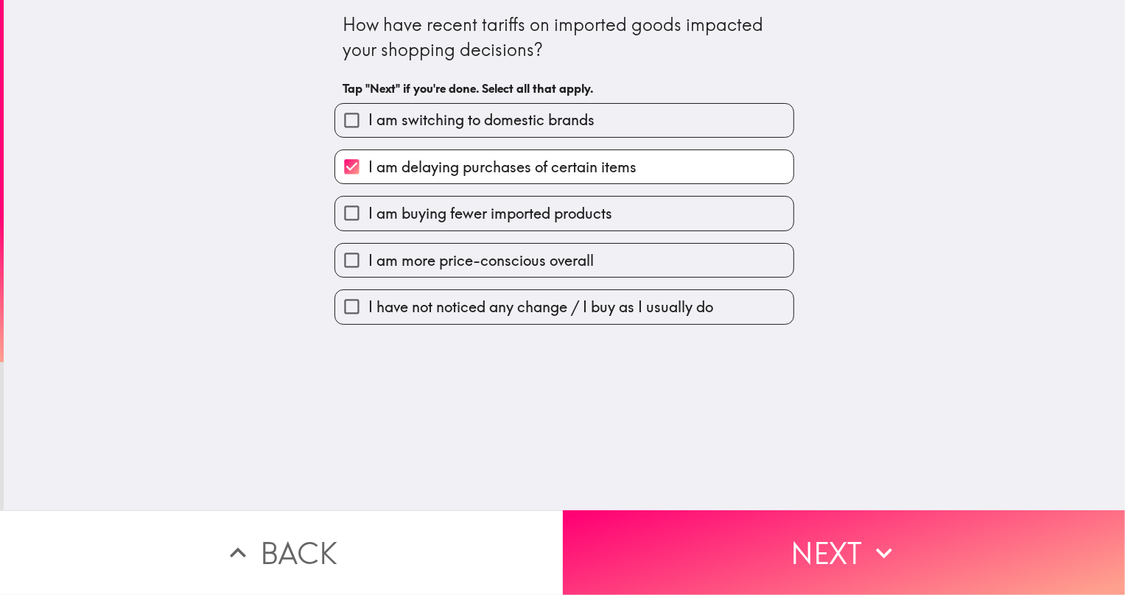
click at [534, 265] on span "I am more price-conscious overall" at bounding box center [481, 261] width 226 height 21
click at [368, 265] on input "I am more price-conscious overall" at bounding box center [351, 260] width 33 height 33
checkbox input "true"
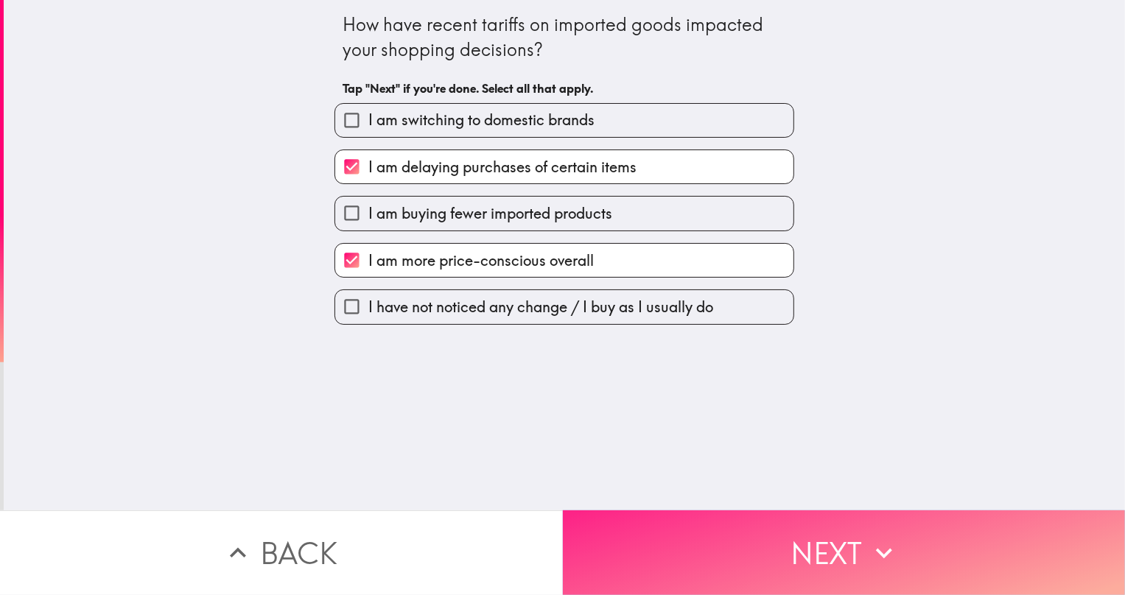
click at [807, 539] on button "Next" at bounding box center [844, 553] width 563 height 85
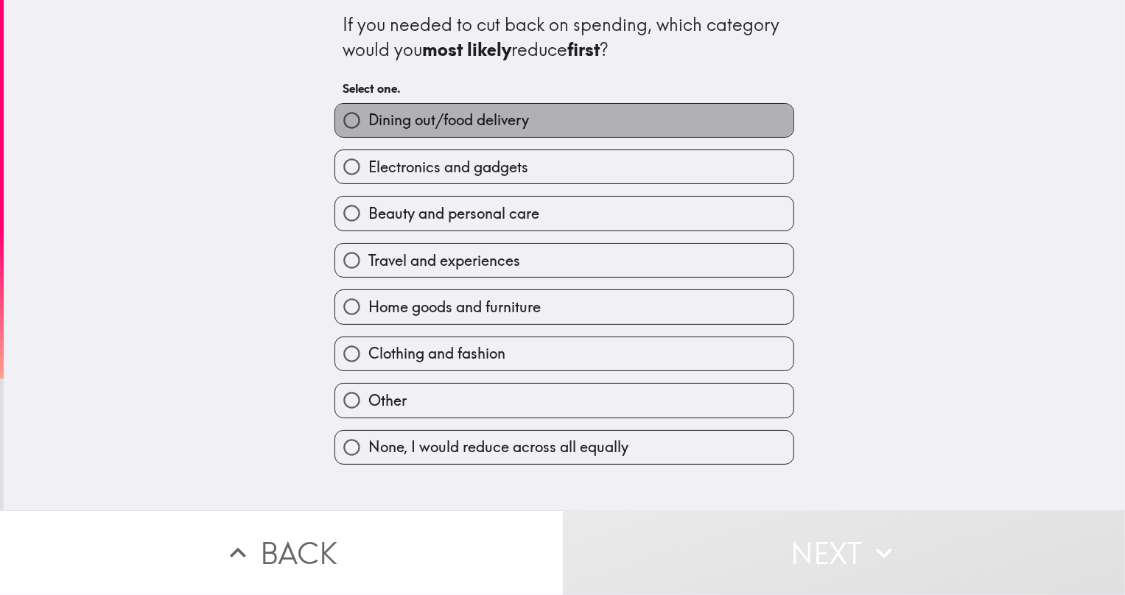
click at [523, 125] on label "Dining out/food delivery" at bounding box center [564, 120] width 458 height 33
click at [368, 125] on input "Dining out/food delivery" at bounding box center [351, 120] width 33 height 33
radio input "true"
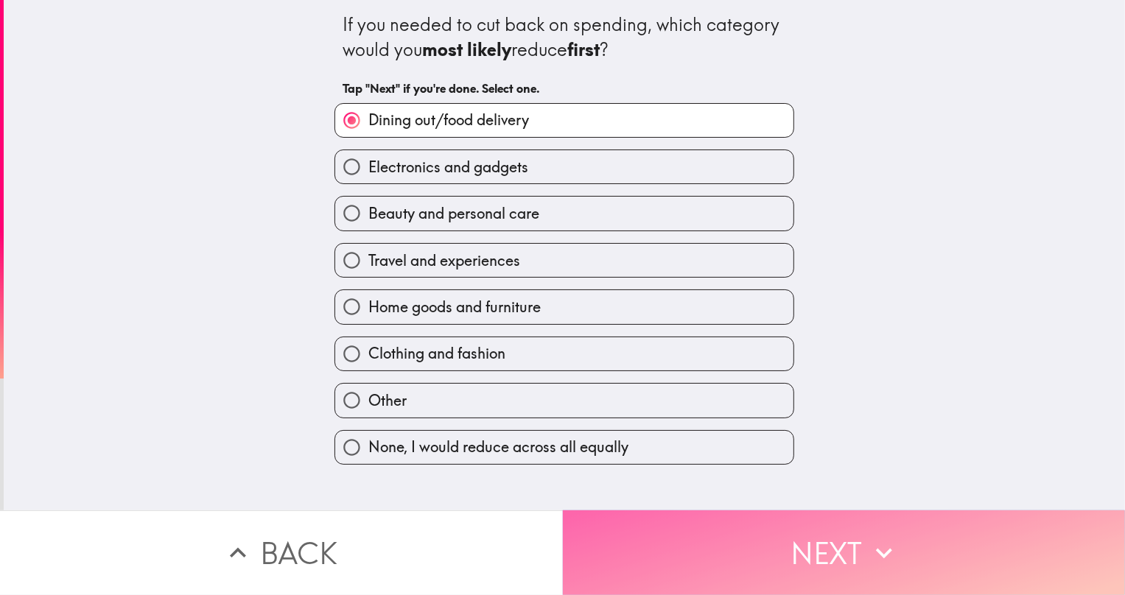
click at [825, 557] on button "Next" at bounding box center [844, 553] width 563 height 85
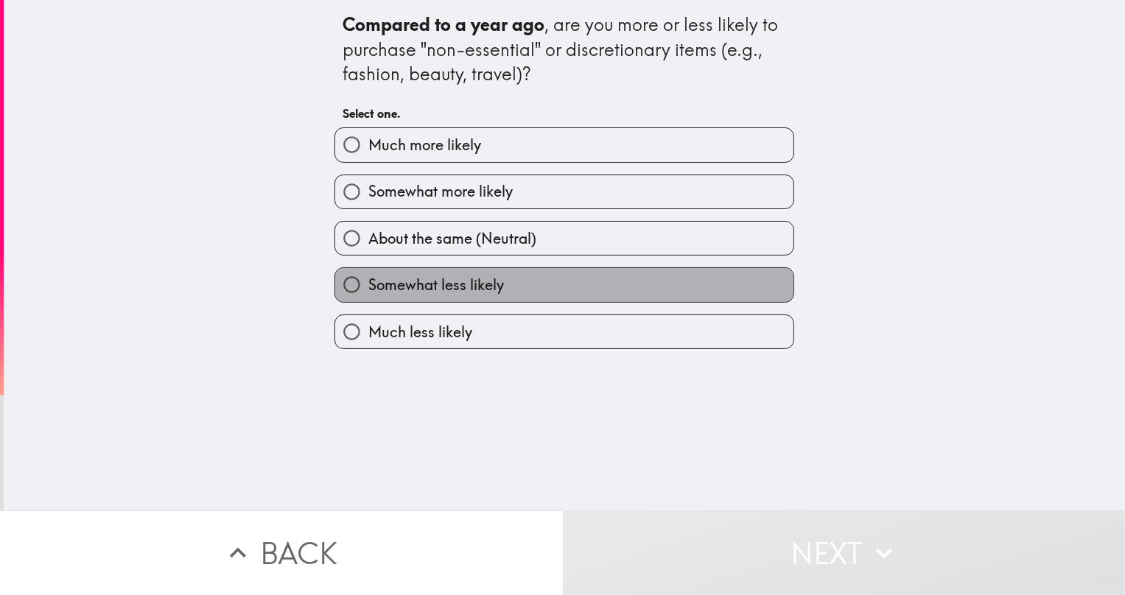
click at [500, 282] on label "Somewhat less likely" at bounding box center [564, 284] width 458 height 33
click at [368, 282] on input "Somewhat less likely" at bounding box center [351, 284] width 33 height 33
radio input "true"
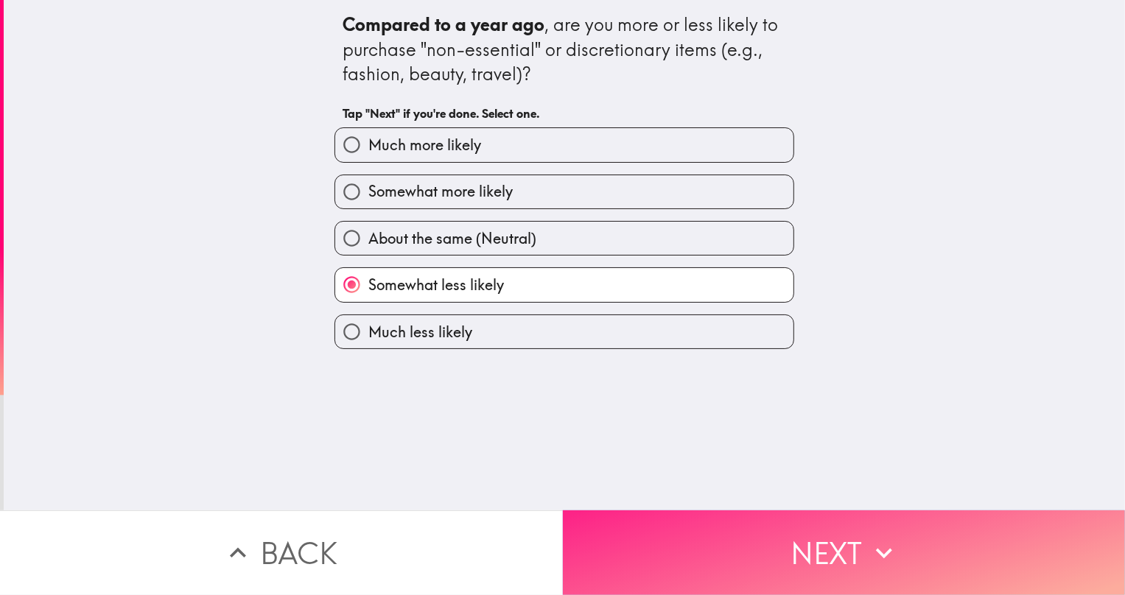
click at [826, 552] on button "Next" at bounding box center [844, 553] width 563 height 85
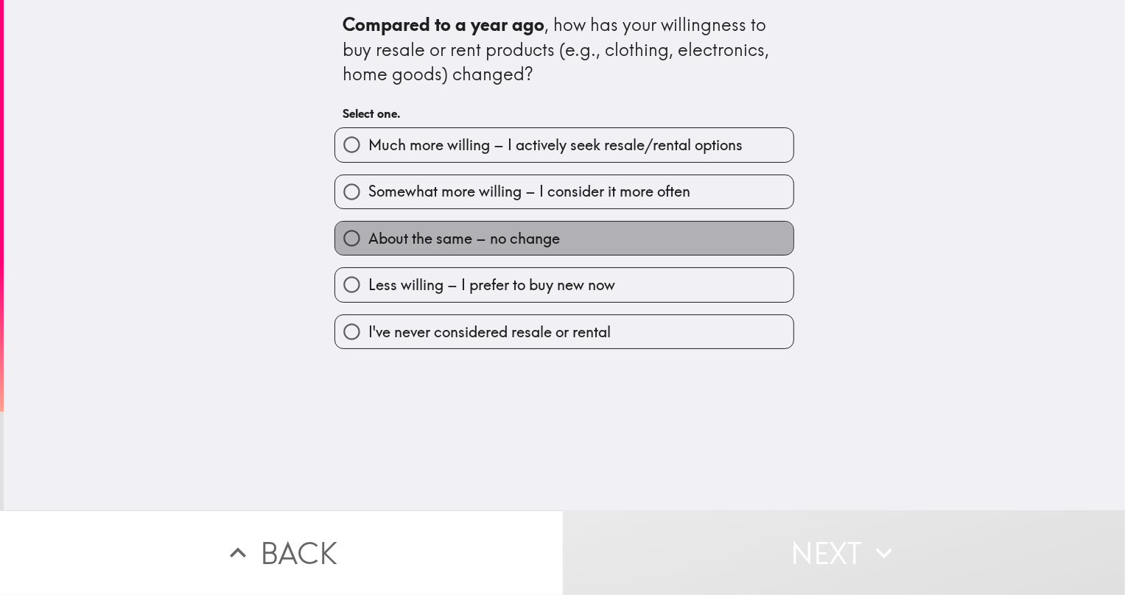
click at [515, 234] on span "About the same – no change" at bounding box center [464, 238] width 192 height 21
click at [368, 234] on input "About the same – no change" at bounding box center [351, 238] width 33 height 33
radio input "true"
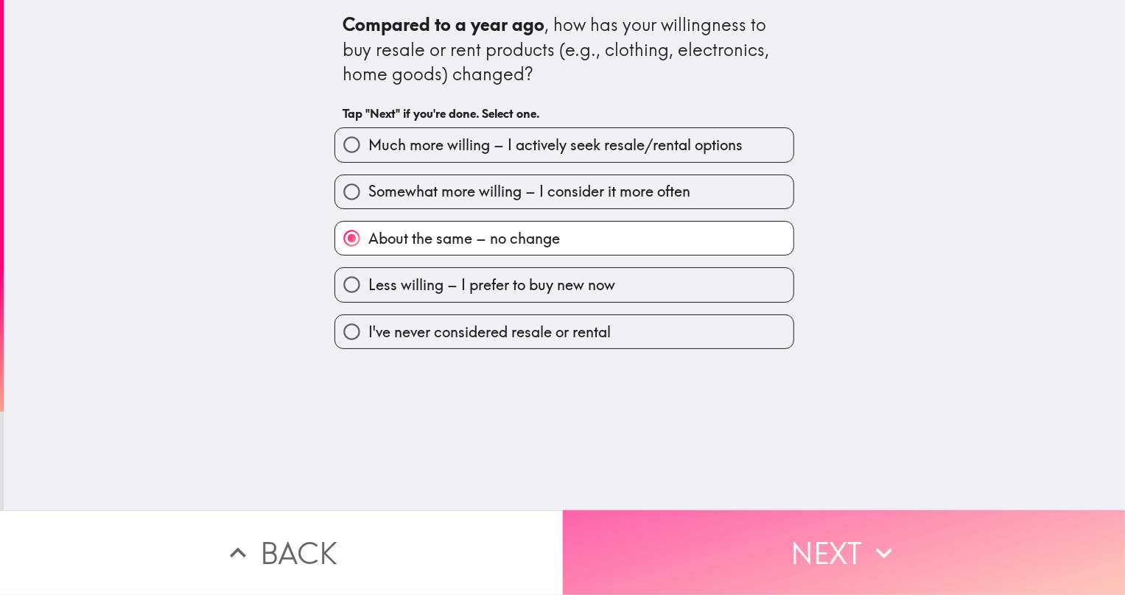
click at [789, 555] on button "Next" at bounding box center [844, 553] width 563 height 85
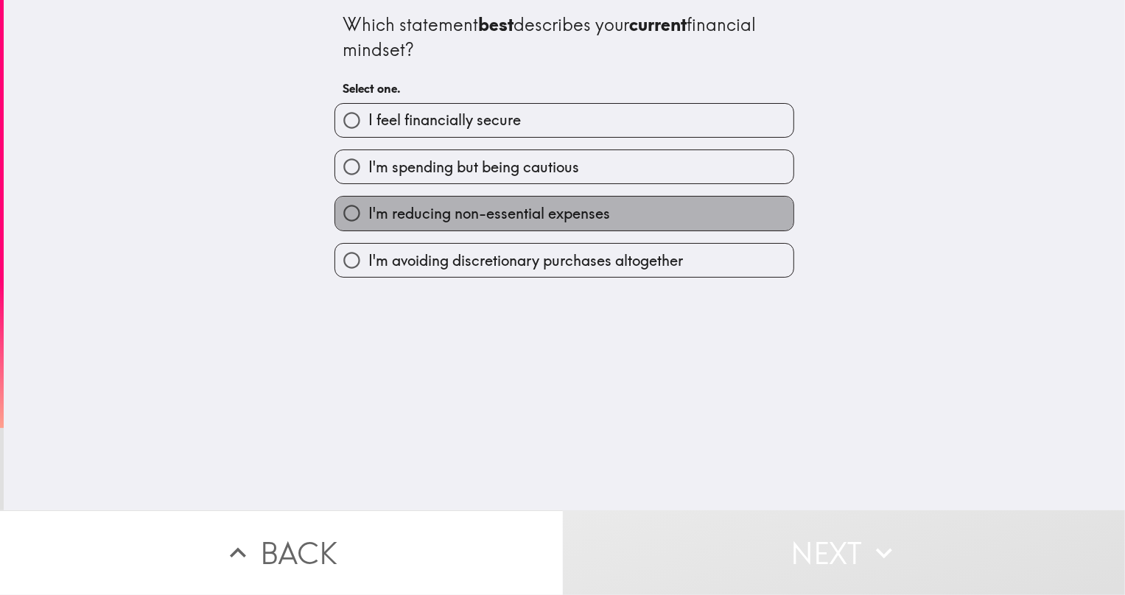
click at [558, 216] on span "I'm reducing non-essential expenses" at bounding box center [489, 213] width 242 height 21
click at [368, 216] on input "I'm reducing non-essential expenses" at bounding box center [351, 213] width 33 height 33
radio input "true"
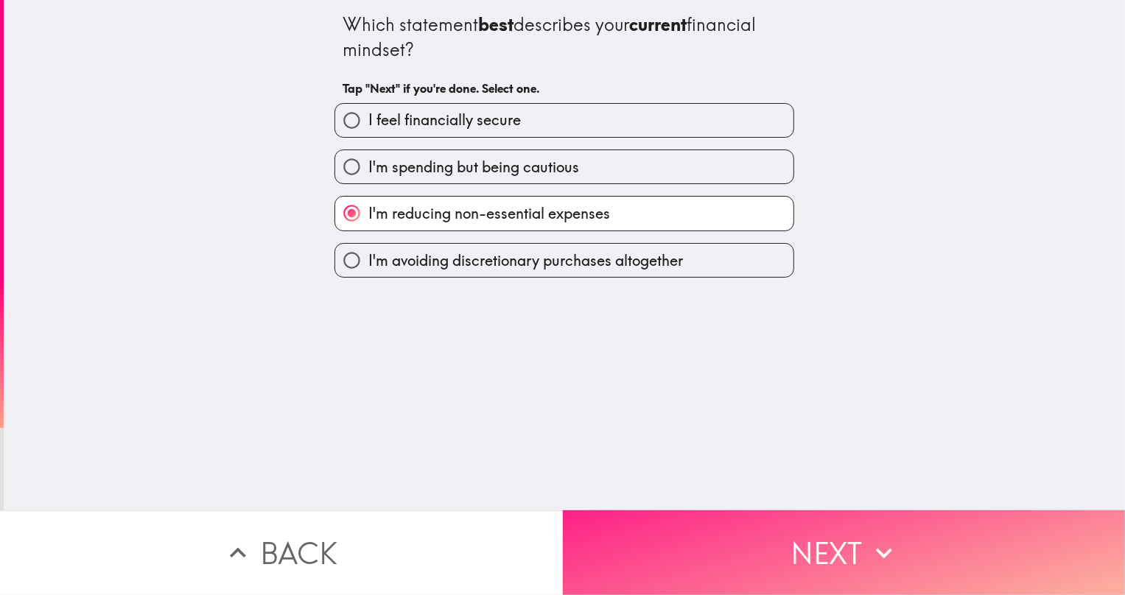
click at [828, 554] on button "Next" at bounding box center [844, 553] width 563 height 85
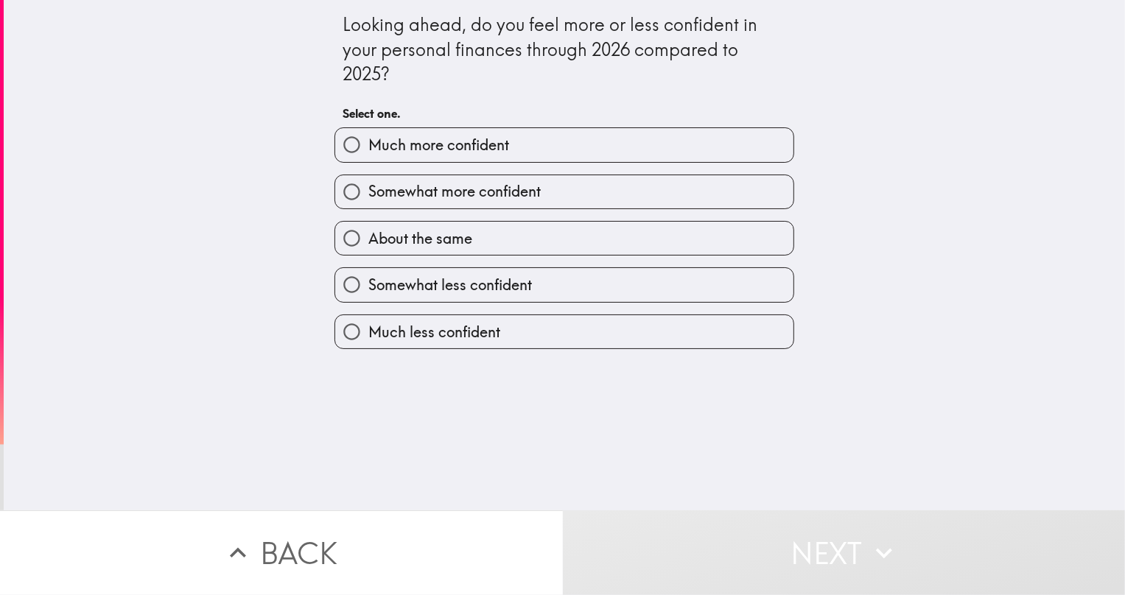
click at [473, 242] on label "About the same" at bounding box center [564, 238] width 458 height 33
click at [368, 242] on input "About the same" at bounding box center [351, 238] width 33 height 33
radio input "true"
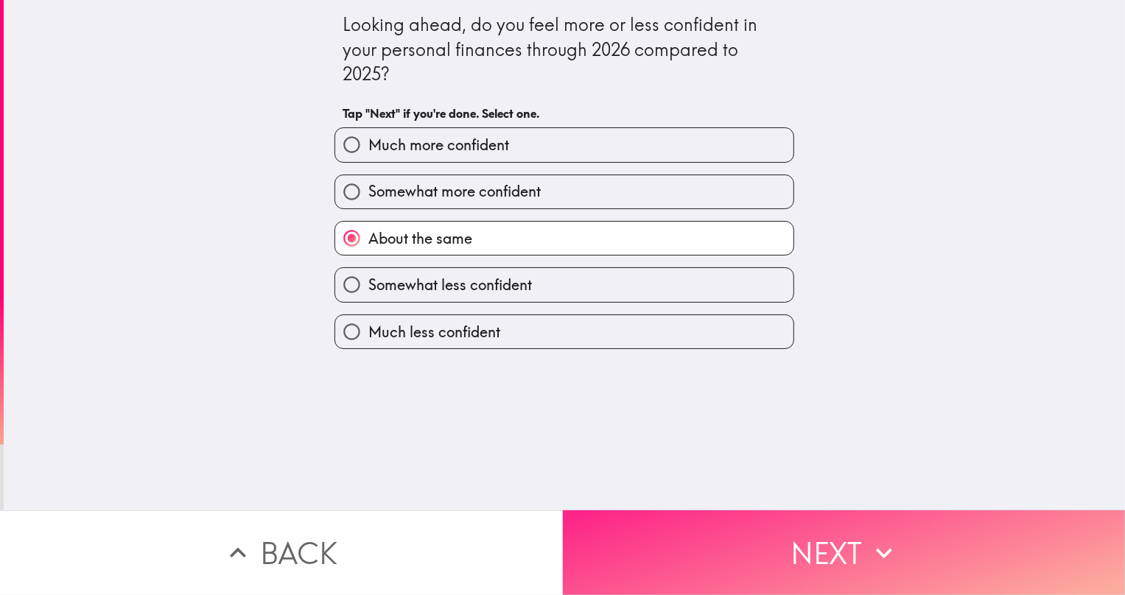
click at [818, 548] on button "Next" at bounding box center [844, 553] width 563 height 85
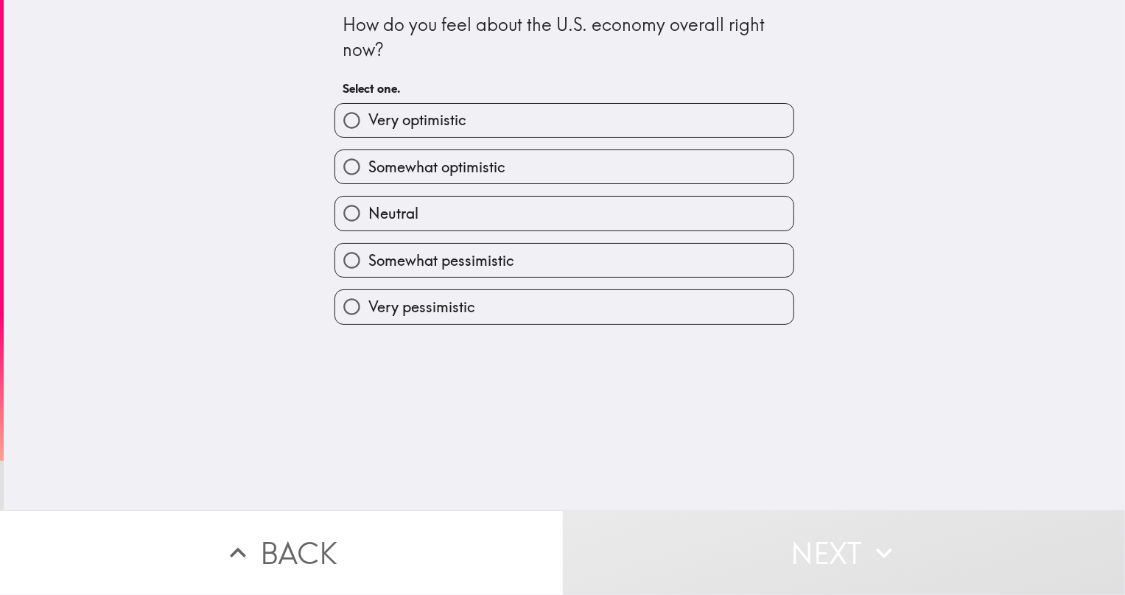
click at [507, 304] on label "Very pessimistic" at bounding box center [564, 306] width 458 height 33
click at [368, 304] on input "Very pessimistic" at bounding box center [351, 306] width 33 height 33
radio input "true"
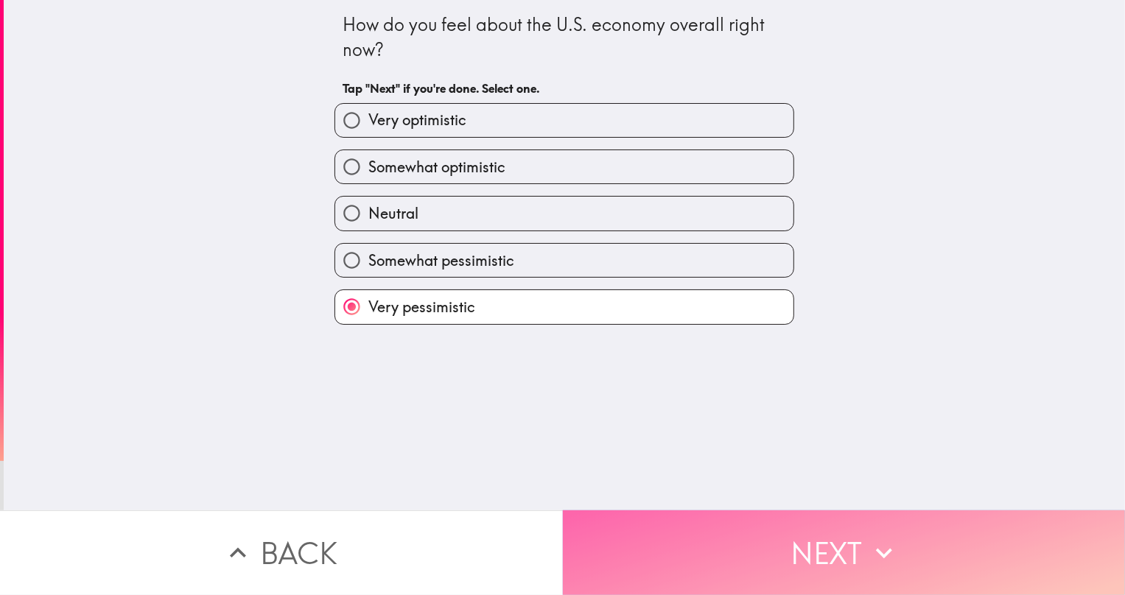
click at [820, 542] on button "Next" at bounding box center [844, 553] width 563 height 85
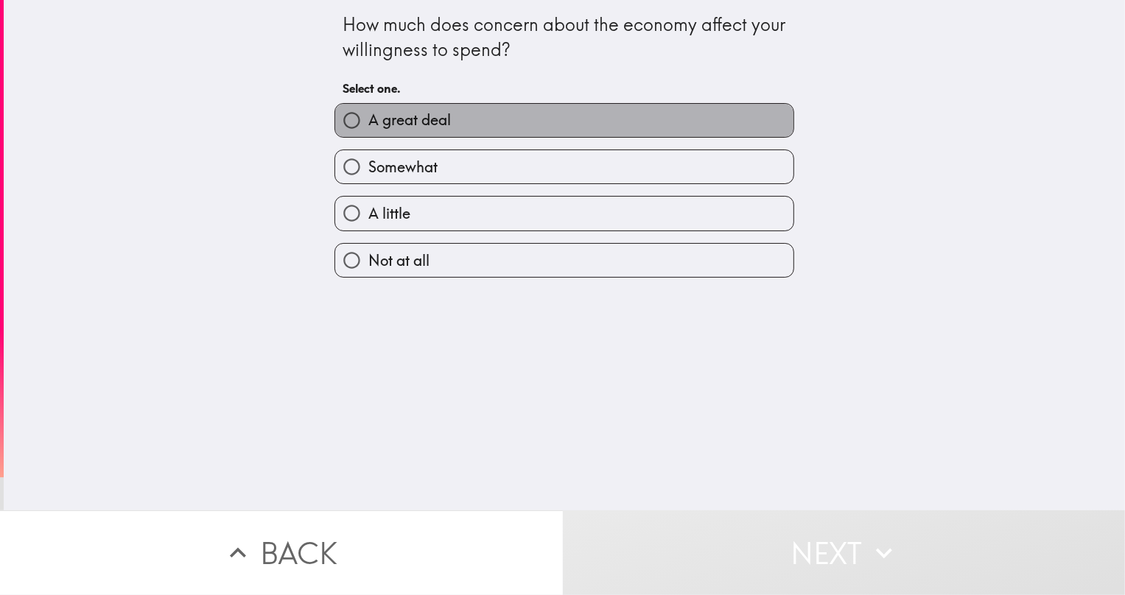
click at [481, 126] on label "A great deal" at bounding box center [564, 120] width 458 height 33
click at [368, 126] on input "A great deal" at bounding box center [351, 120] width 33 height 33
radio input "true"
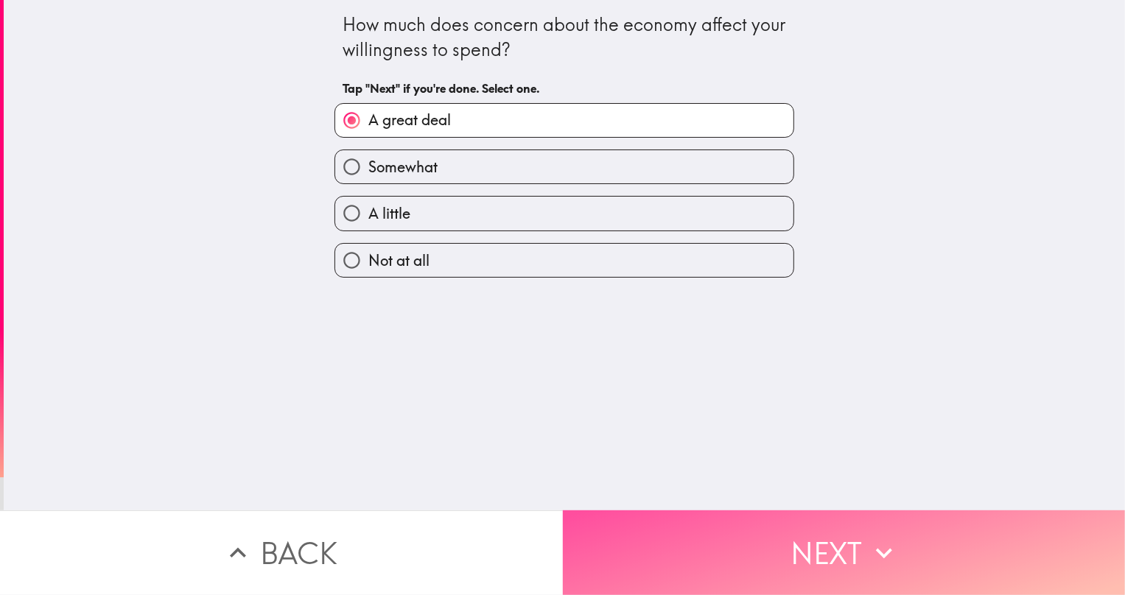
click at [839, 542] on button "Next" at bounding box center [844, 553] width 563 height 85
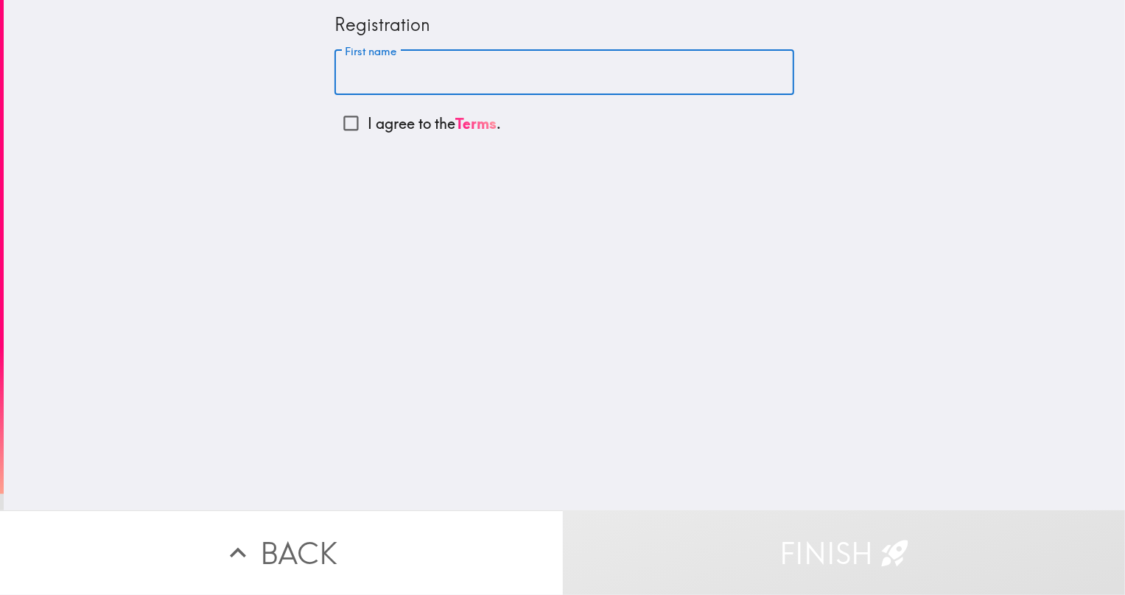
click at [492, 80] on input "First name" at bounding box center [565, 73] width 460 height 46
type input "[PERSON_NAME]"
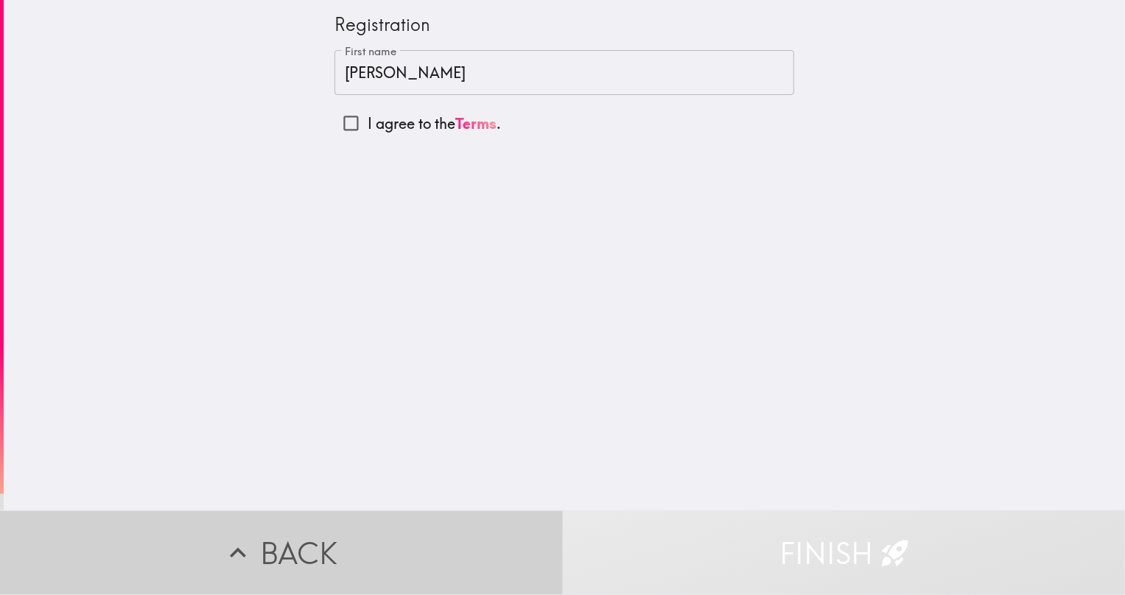
click at [310, 556] on button "Back" at bounding box center [281, 553] width 563 height 85
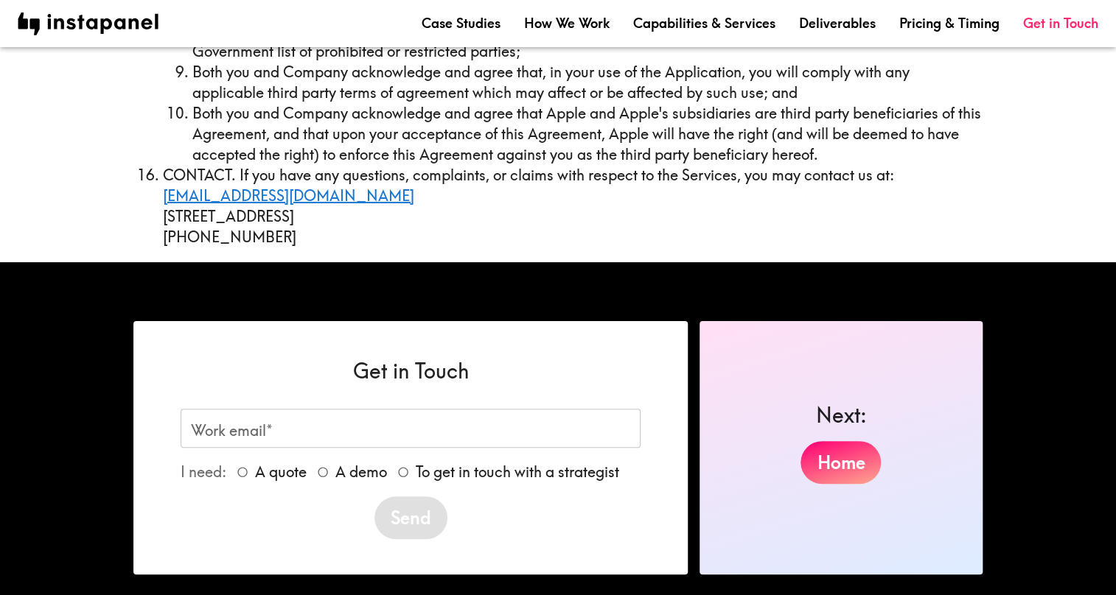
scroll to position [6247, 0]
